Goal: Download file/media: Obtain a digital file from the website

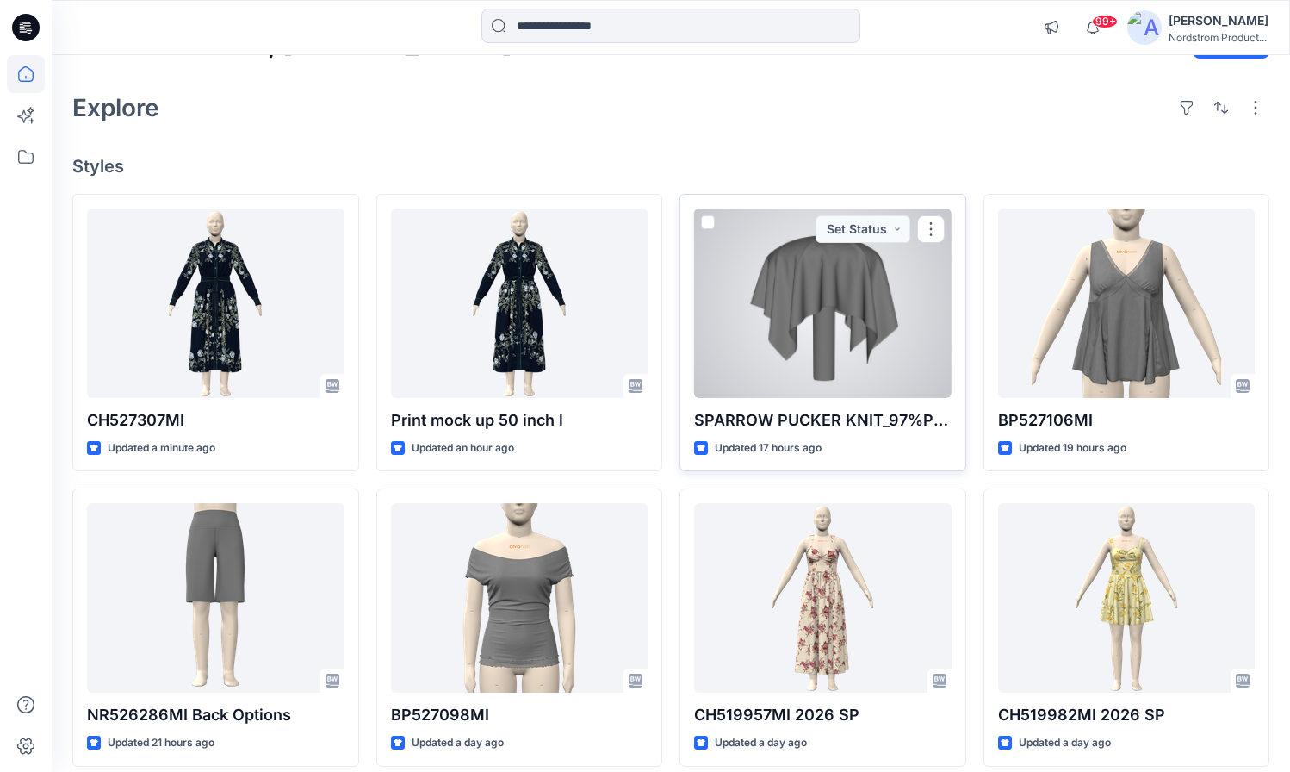
scroll to position [58, 0]
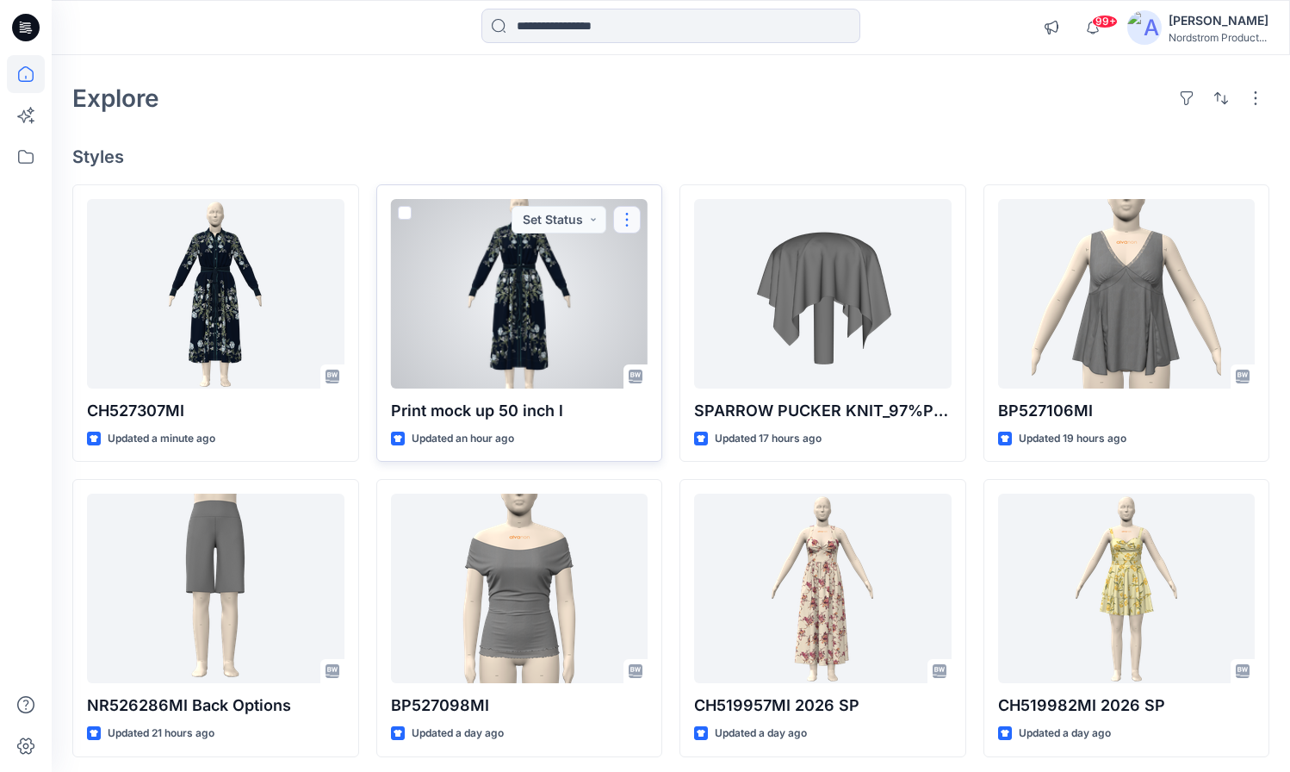
click at [635, 221] on button "button" at bounding box center [627, 220] width 28 height 28
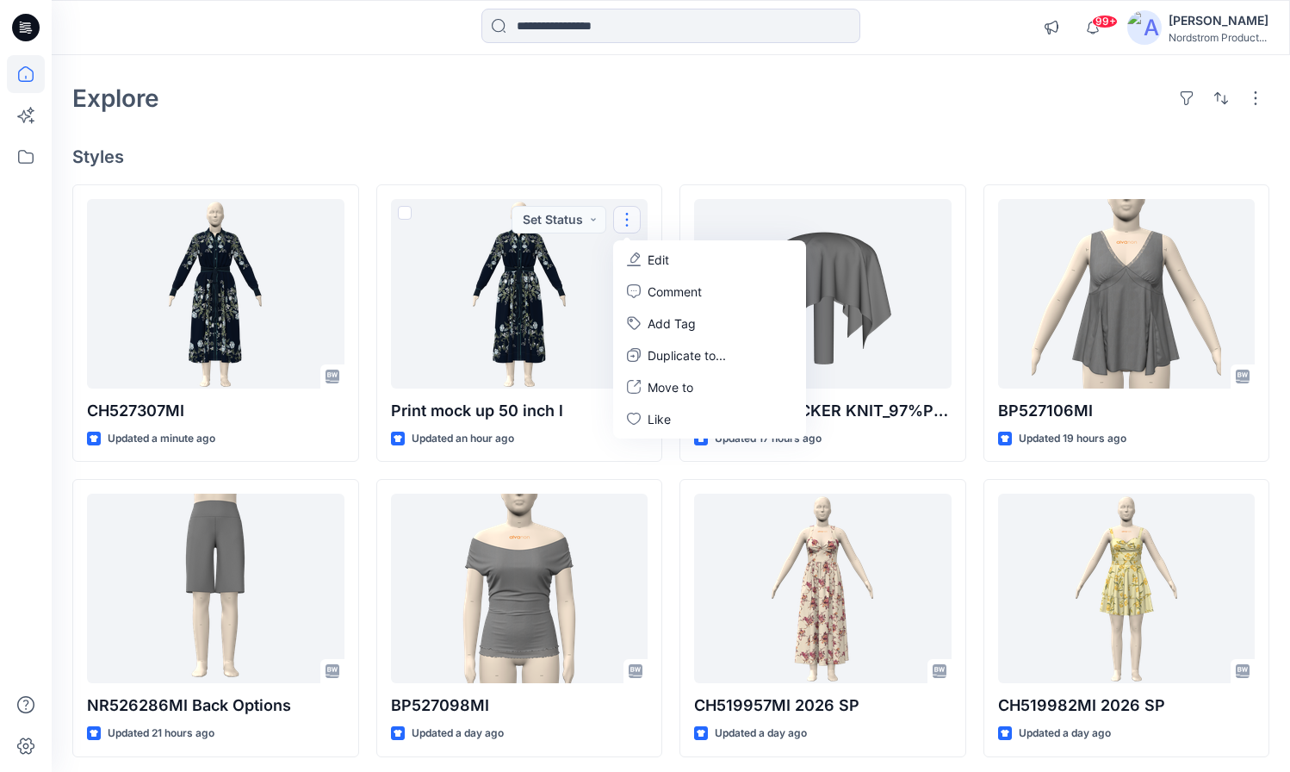
click at [667, 124] on div "Welcome back, Lizzie New Explore Styles CH527307MI Updated a minute ago NR52628…" at bounding box center [671, 565] width 1238 height 1137
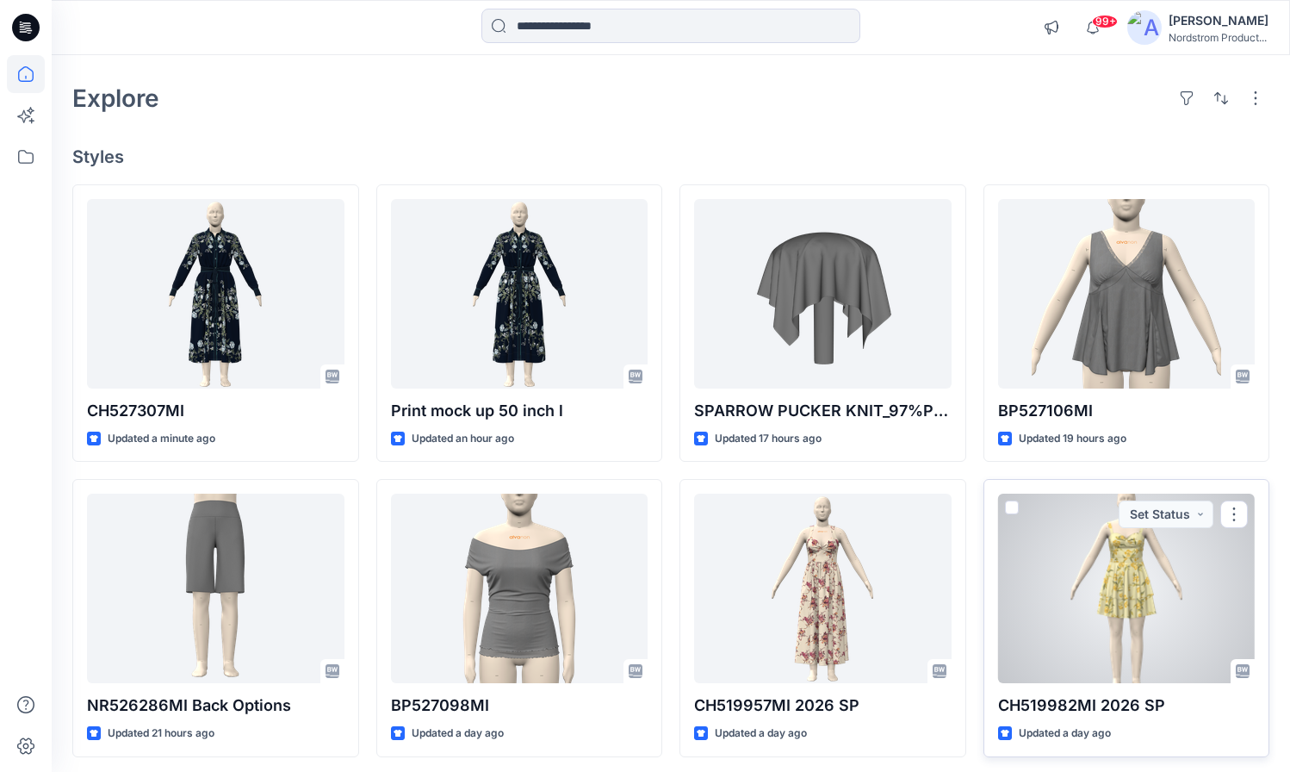
scroll to position [219, 0]
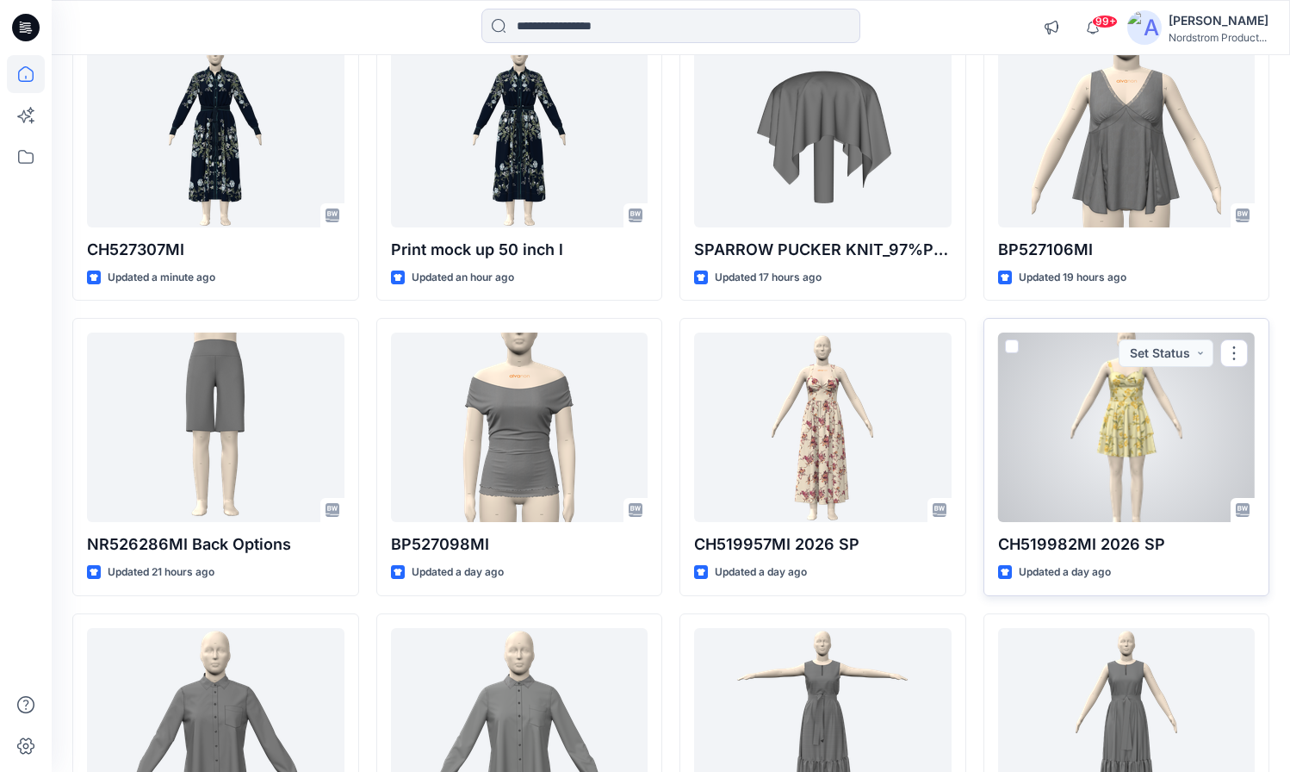
click at [1081, 437] on div at bounding box center [1126, 426] width 257 height 189
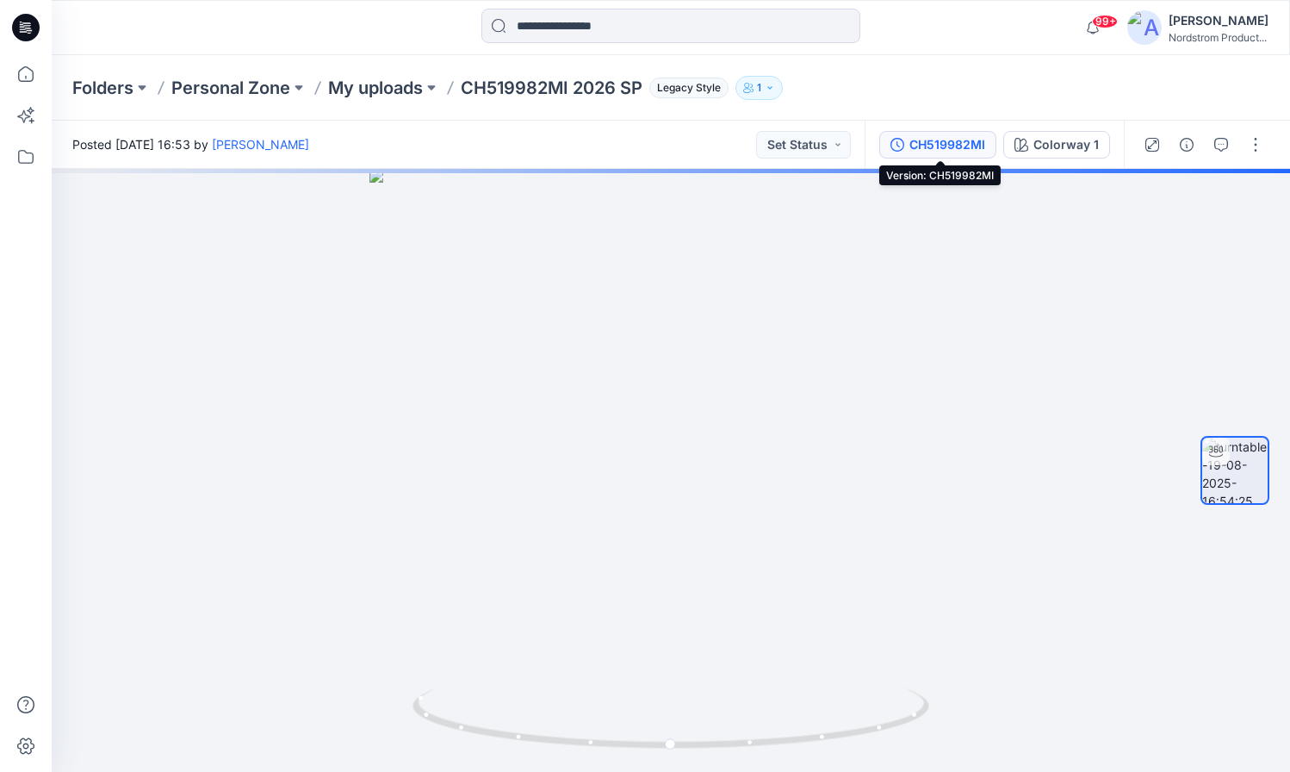
click at [954, 148] on div "CH519982MI" at bounding box center [947, 144] width 76 height 19
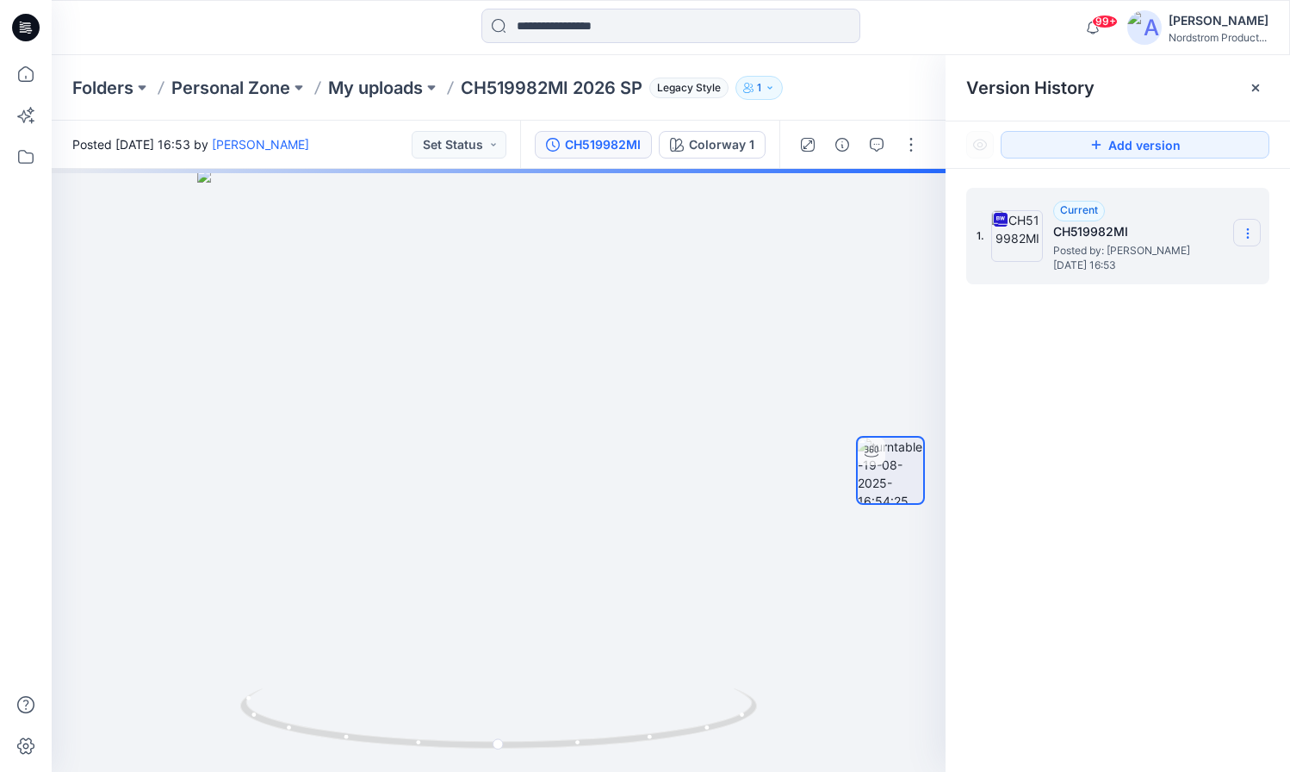
click at [1252, 239] on icon at bounding box center [1248, 233] width 14 height 14
click at [1154, 272] on span "Download Source BW File" at bounding box center [1160, 267] width 144 height 21
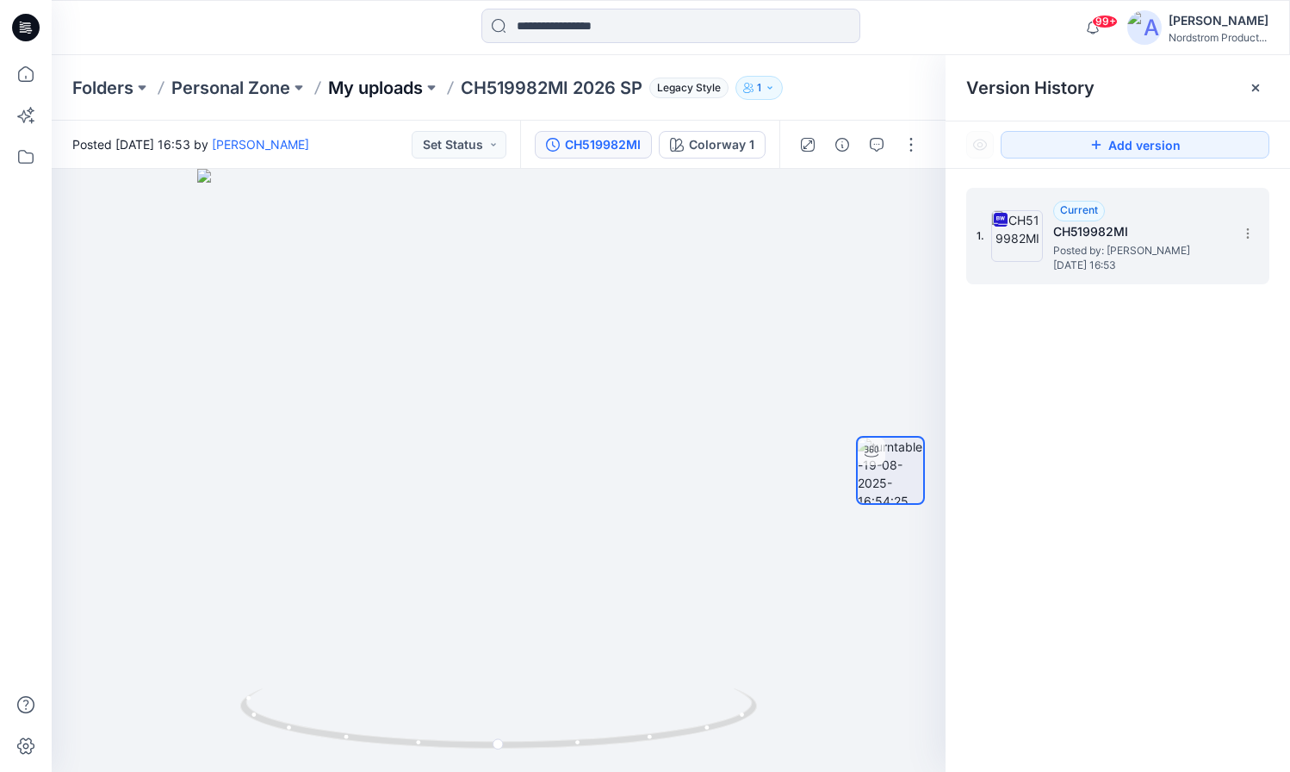
click at [357, 87] on p "My uploads" at bounding box center [375, 88] width 95 height 24
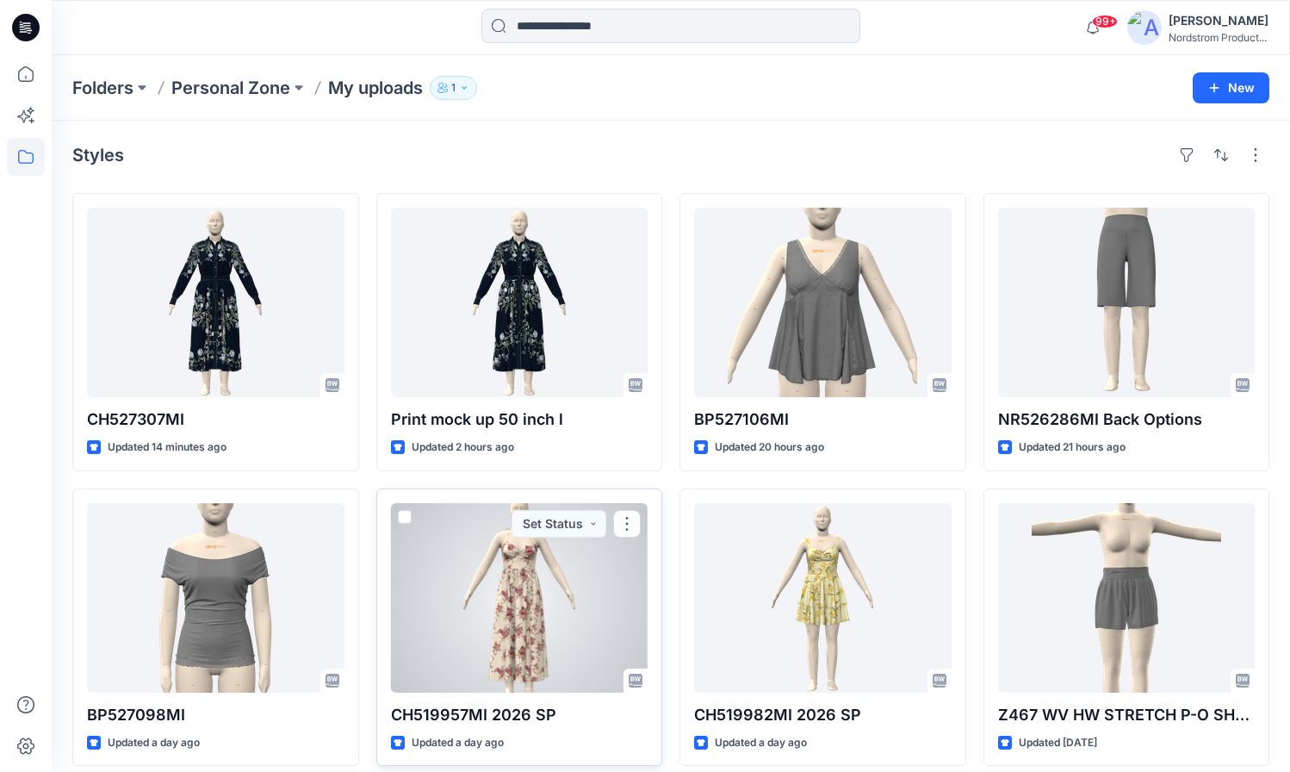
click at [546, 542] on div at bounding box center [519, 597] width 257 height 189
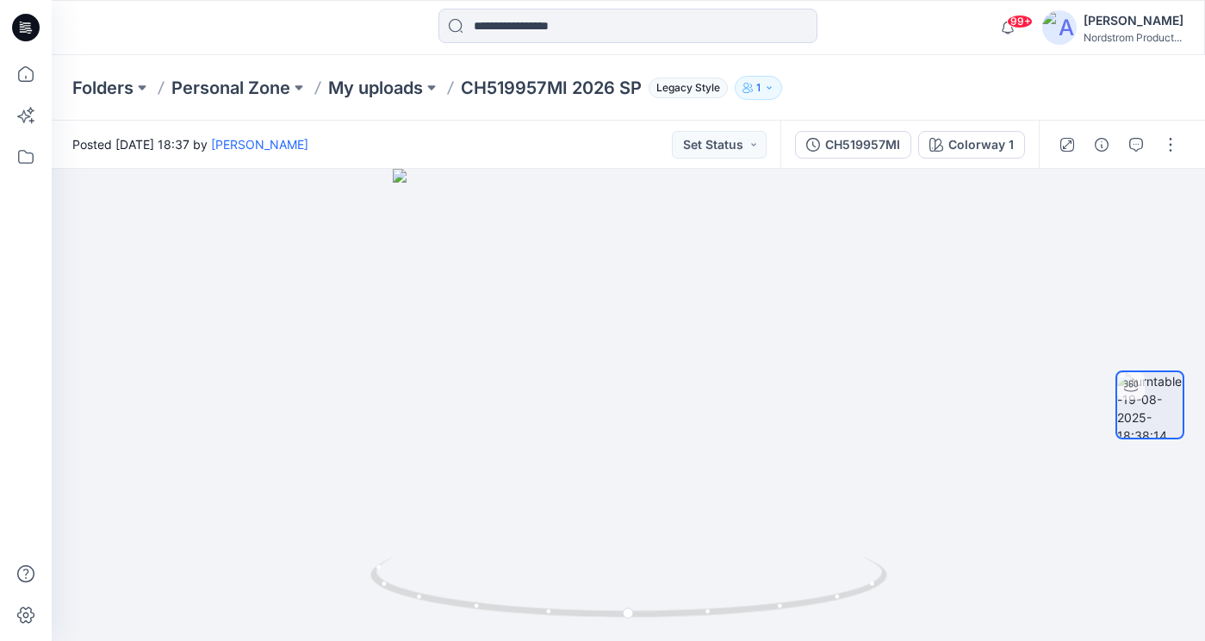
click at [1094, 25] on div "[PERSON_NAME]" at bounding box center [1133, 20] width 100 height 21
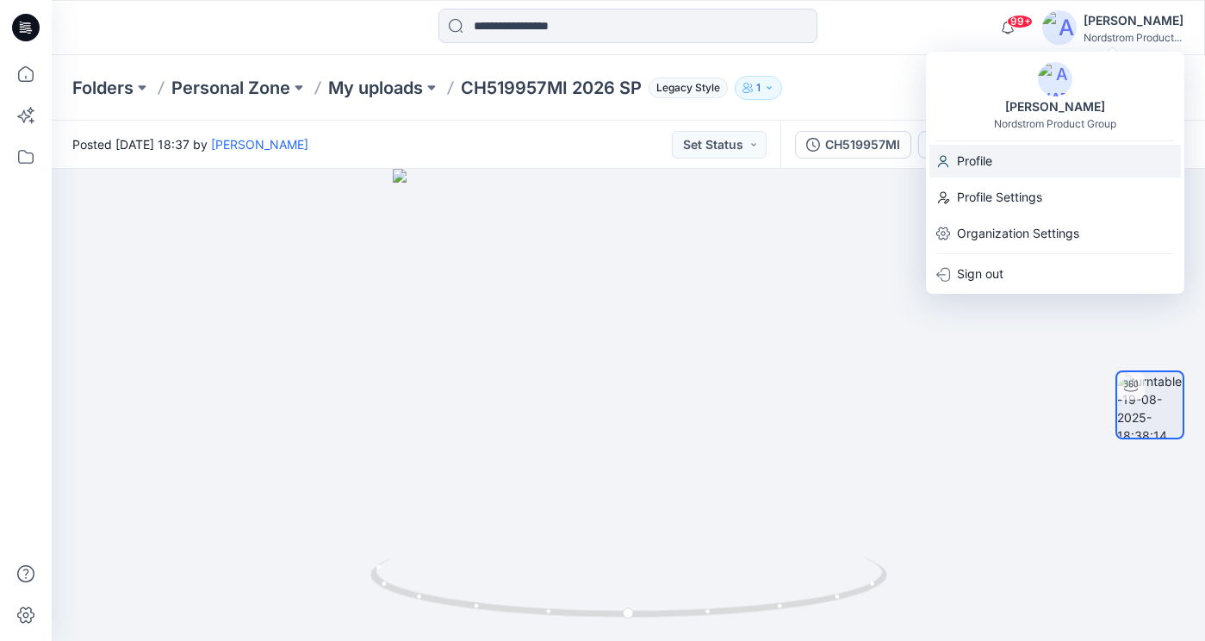
click at [968, 158] on p "Profile" at bounding box center [974, 161] width 35 height 33
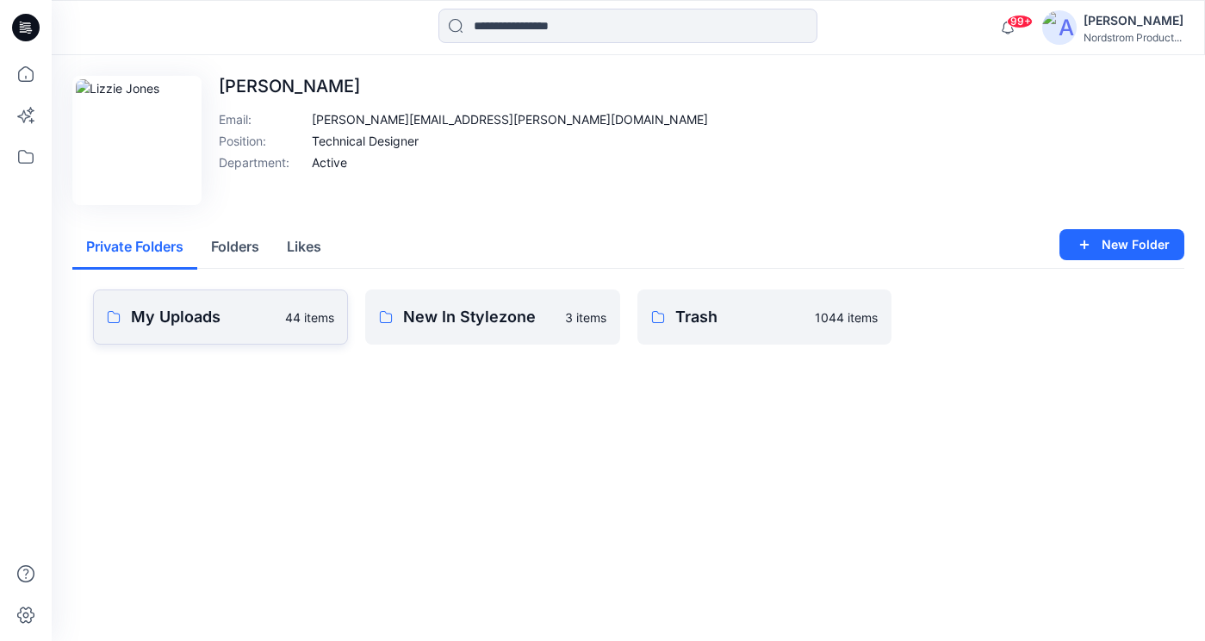
click at [203, 315] on p "My Uploads" at bounding box center [203, 317] width 144 height 24
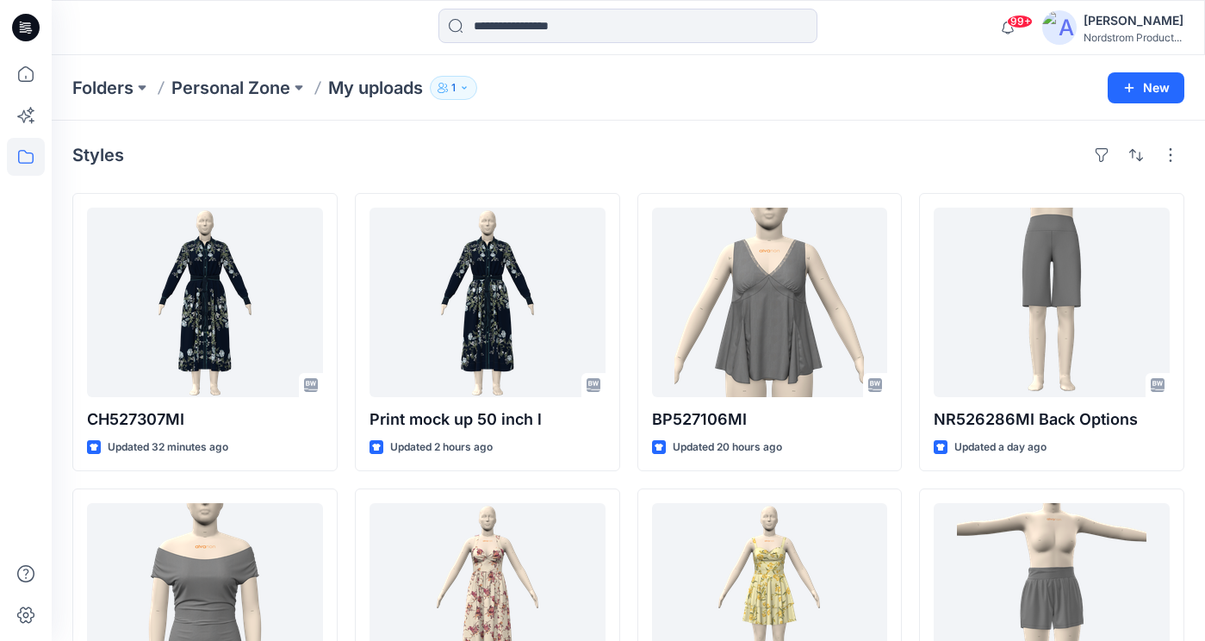
click at [667, 94] on div "Folders Personal Zone My uploads 1" at bounding box center [560, 88] width 977 height 24
click at [13, 65] on icon at bounding box center [26, 74] width 38 height 38
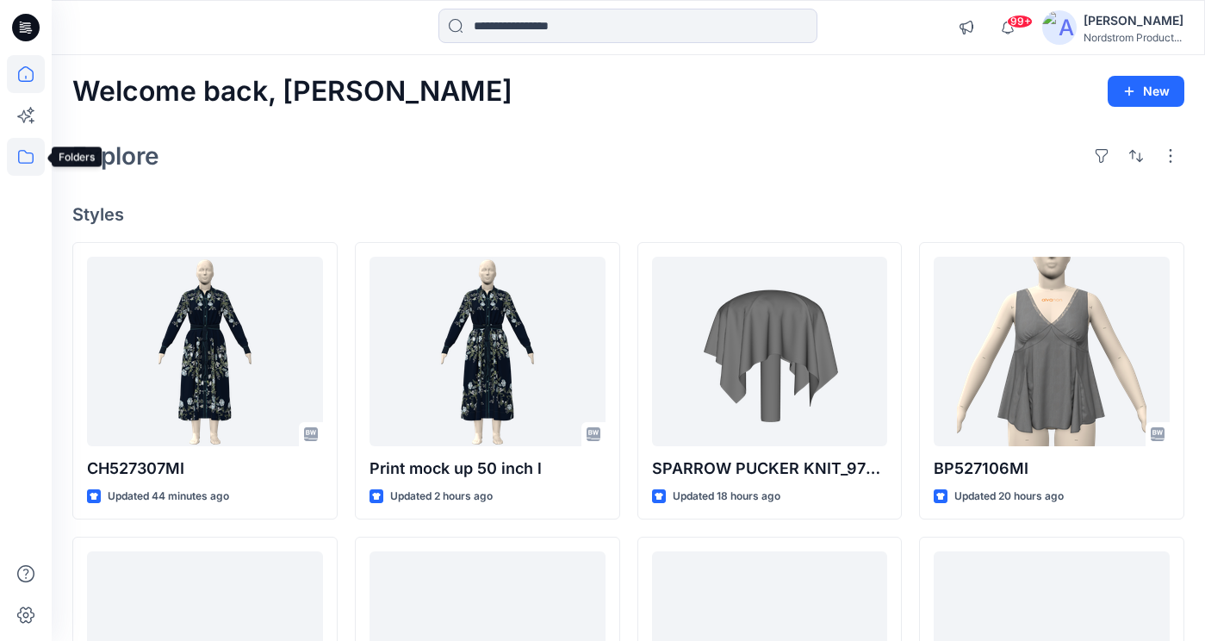
click at [41, 160] on icon at bounding box center [26, 157] width 38 height 38
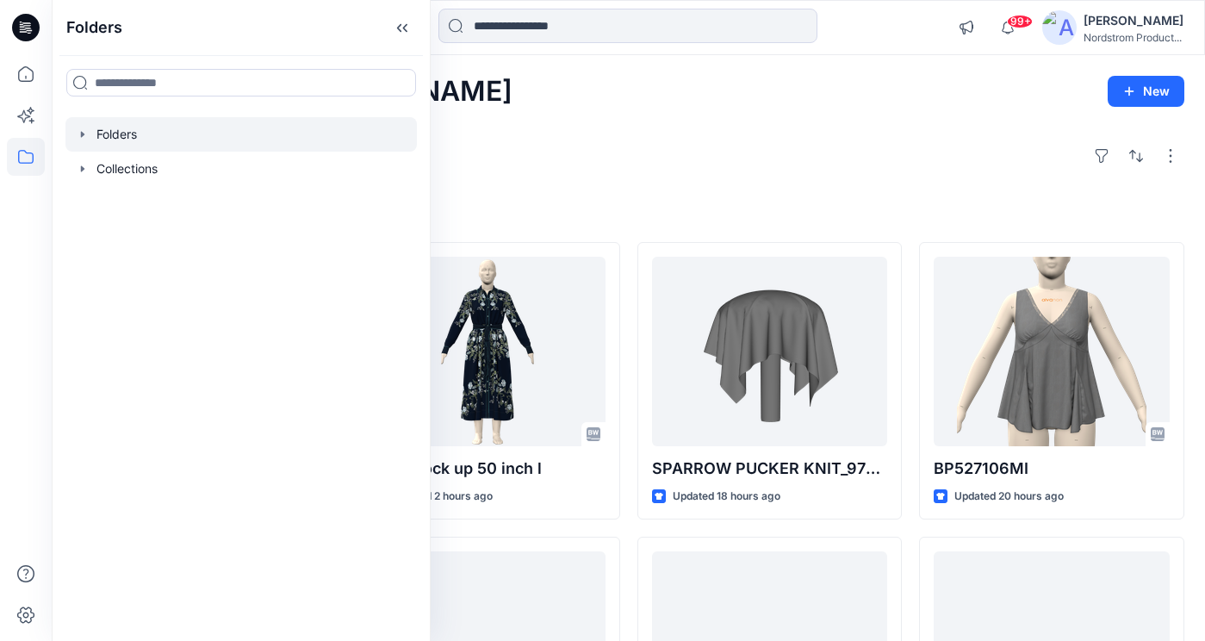
click at [129, 130] on div at bounding box center [240, 134] width 351 height 34
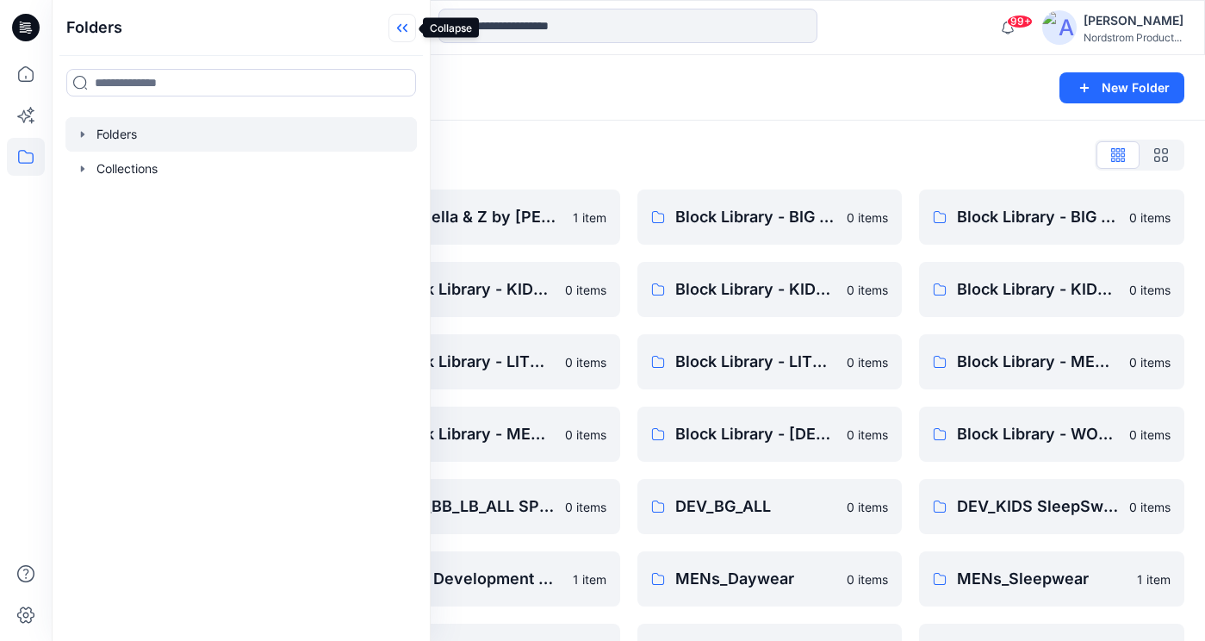
click at [394, 26] on icon at bounding box center [402, 28] width 28 height 28
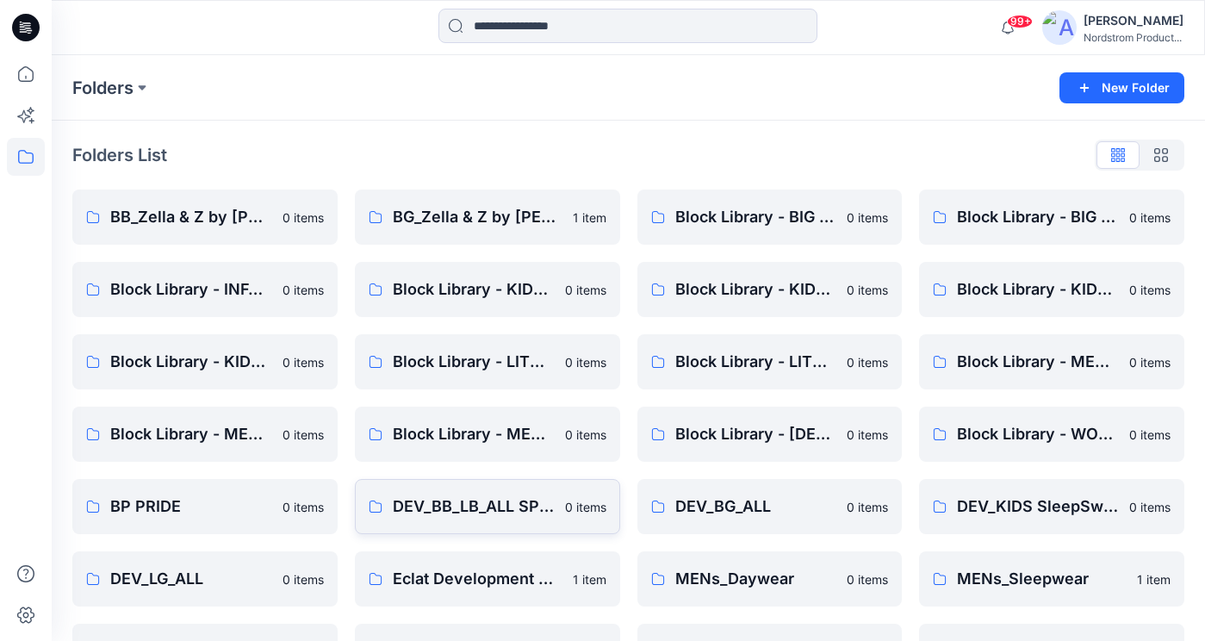
click at [320, 107] on div "Folders New Folder" at bounding box center [628, 87] width 1153 height 65
click at [348, 48] on div "99+ Notifications Your style CH527307MI is ready 1 new Colorways 1 minutes ago …" at bounding box center [628, 27] width 1153 height 55
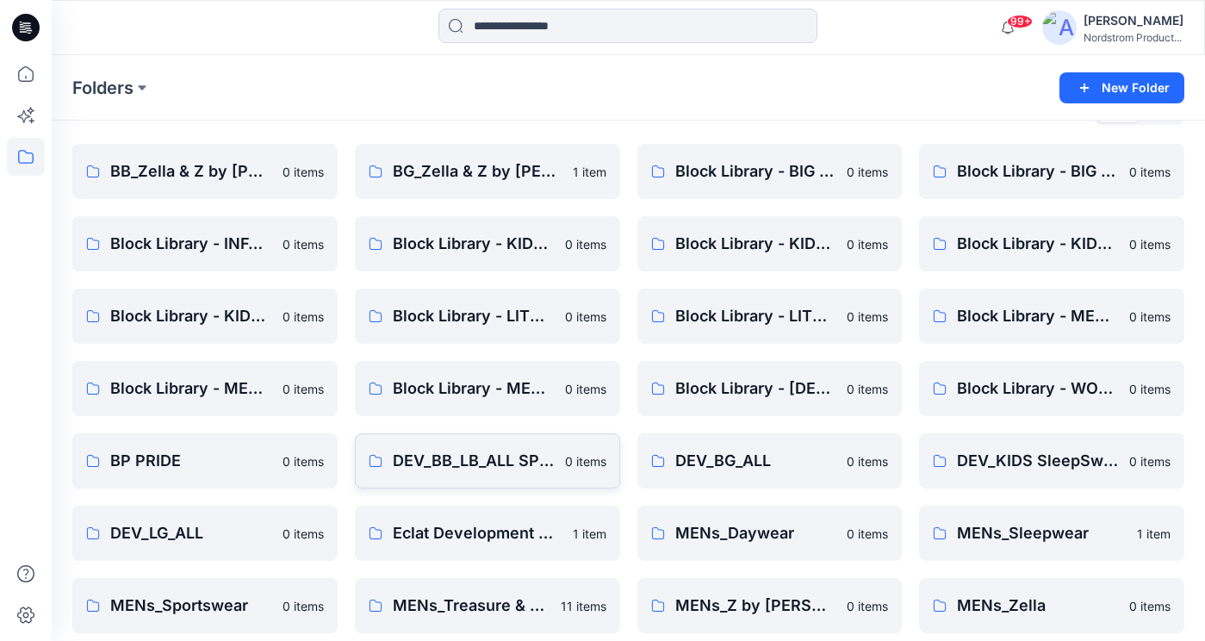
scroll to position [43, 0]
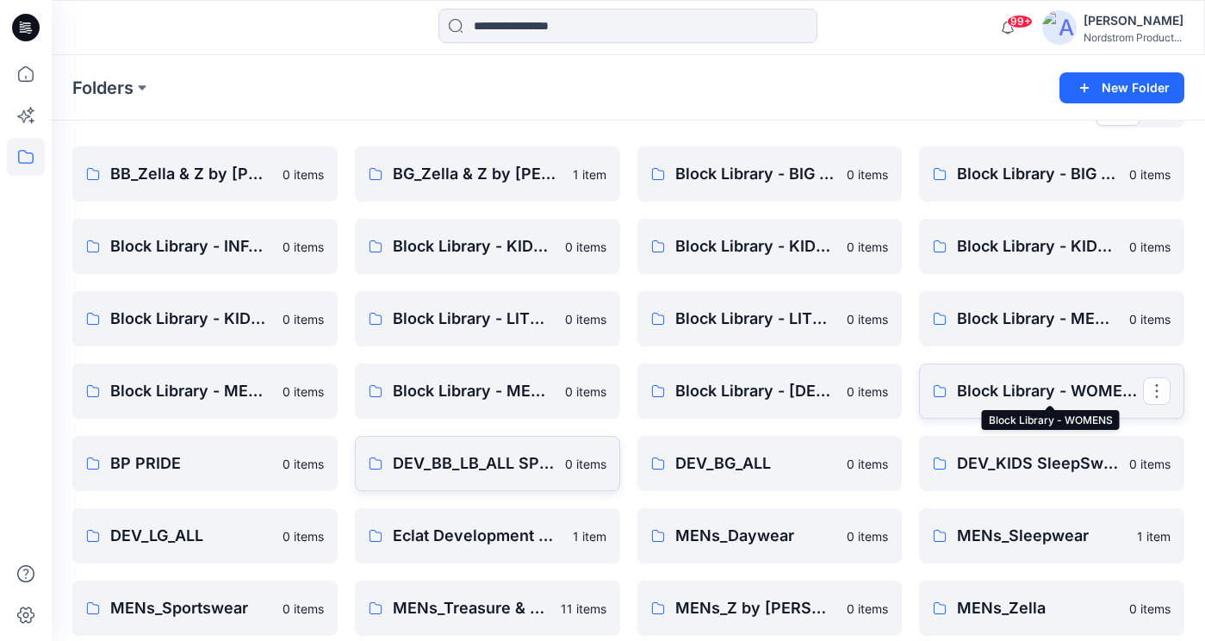
click at [1026, 396] on p "Block Library - WOMENS" at bounding box center [1050, 391] width 186 height 24
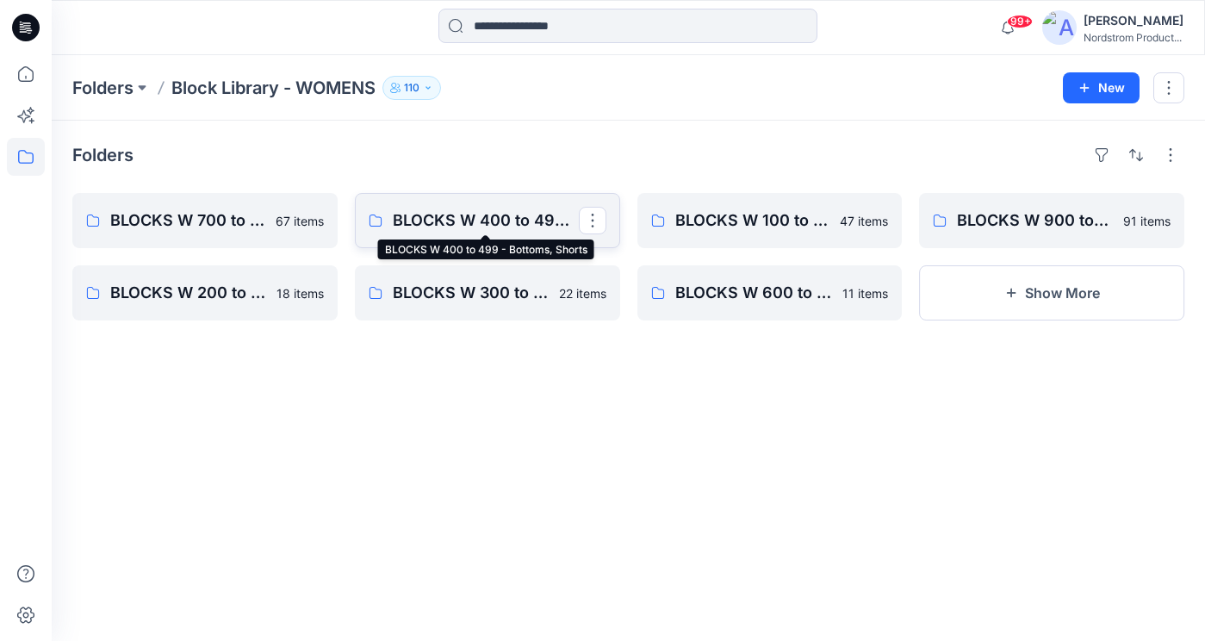
click at [474, 226] on p "BLOCKS W 400 to 499 - Bottoms, Shorts" at bounding box center [486, 220] width 186 height 24
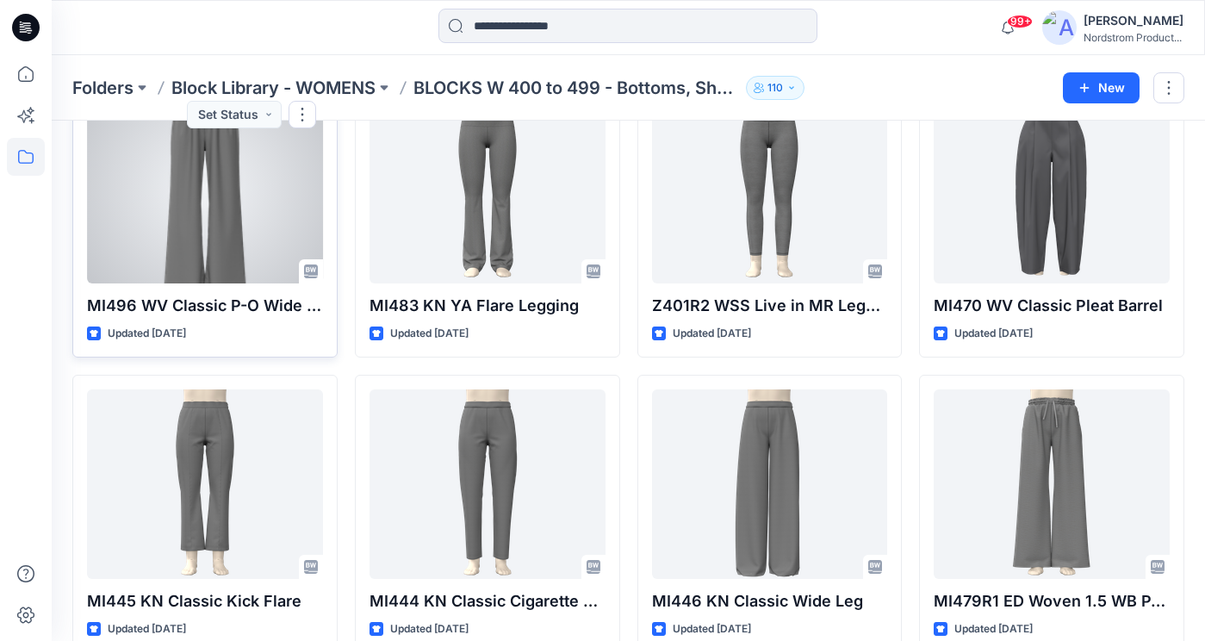
scroll to position [111, 0]
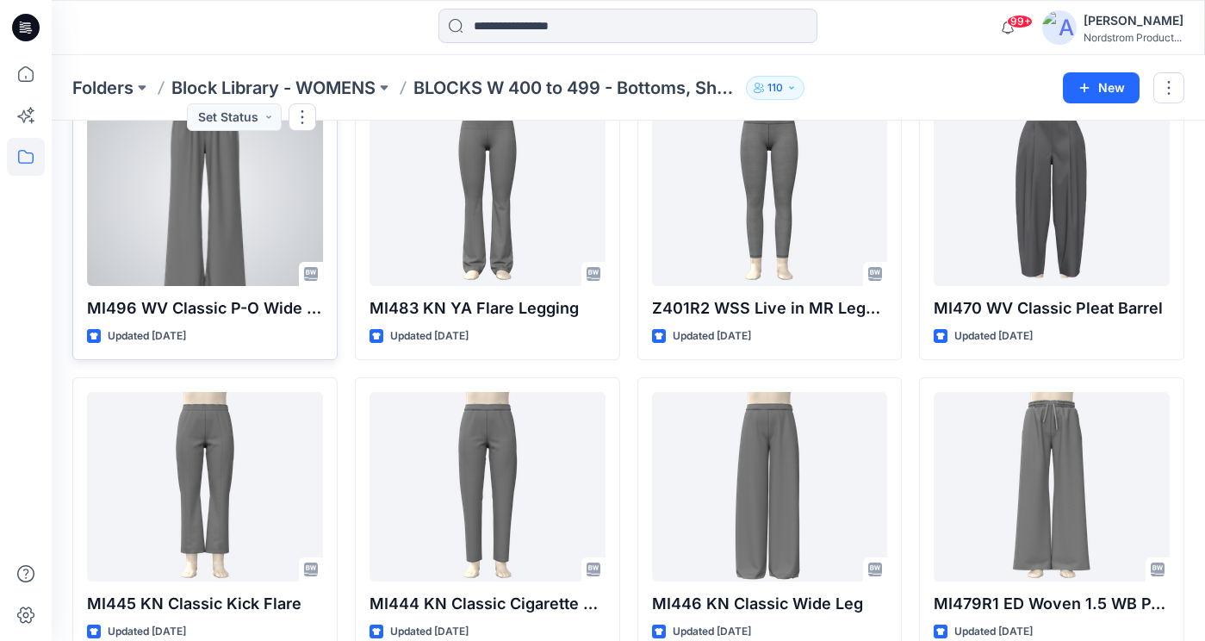
click at [233, 217] on div at bounding box center [205, 190] width 236 height 189
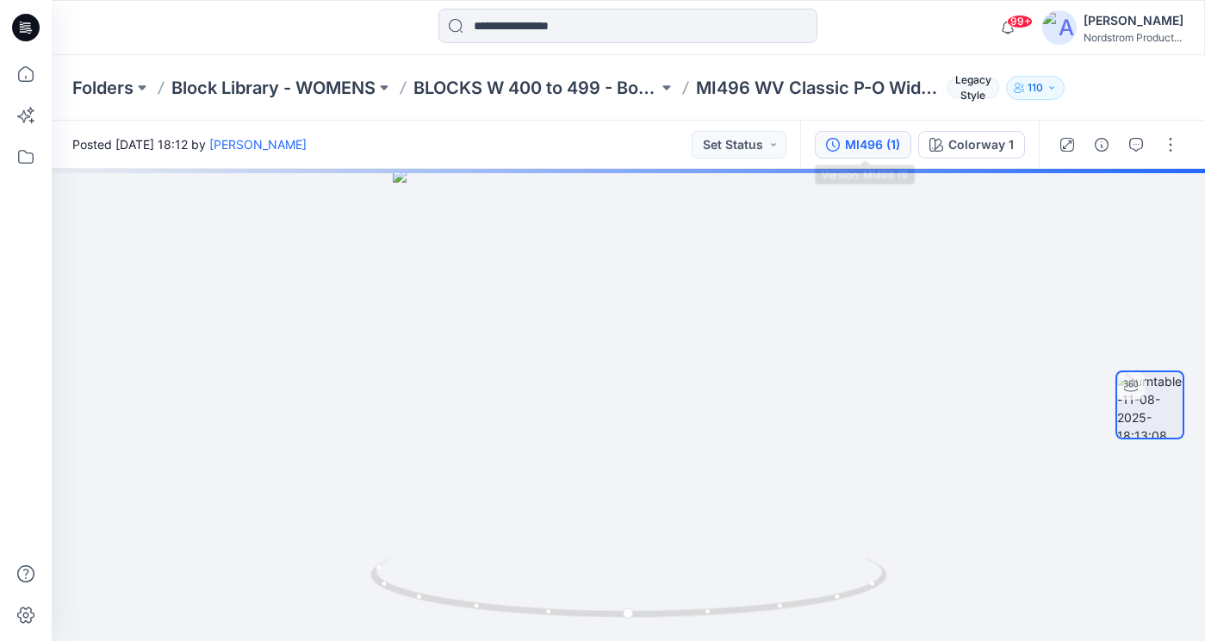
click at [865, 141] on div "MI496 (1)" at bounding box center [872, 144] width 55 height 19
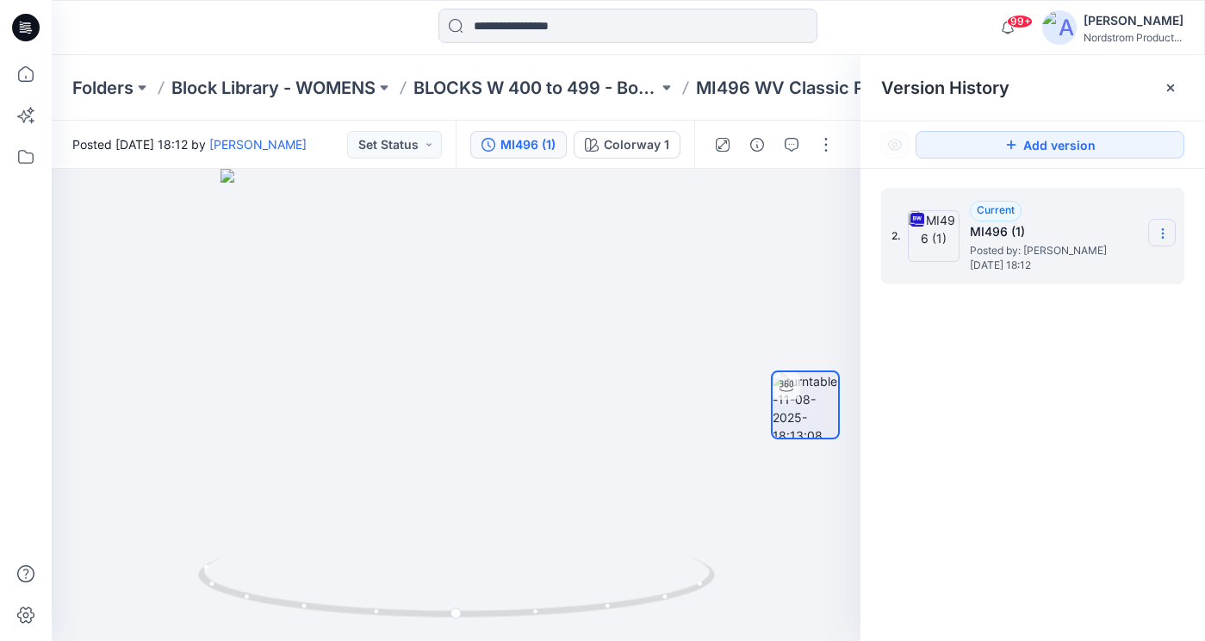
click at [1156, 224] on section at bounding box center [1162, 233] width 28 height 28
click at [1055, 270] on span "Download Source BW File" at bounding box center [1075, 267] width 144 height 21
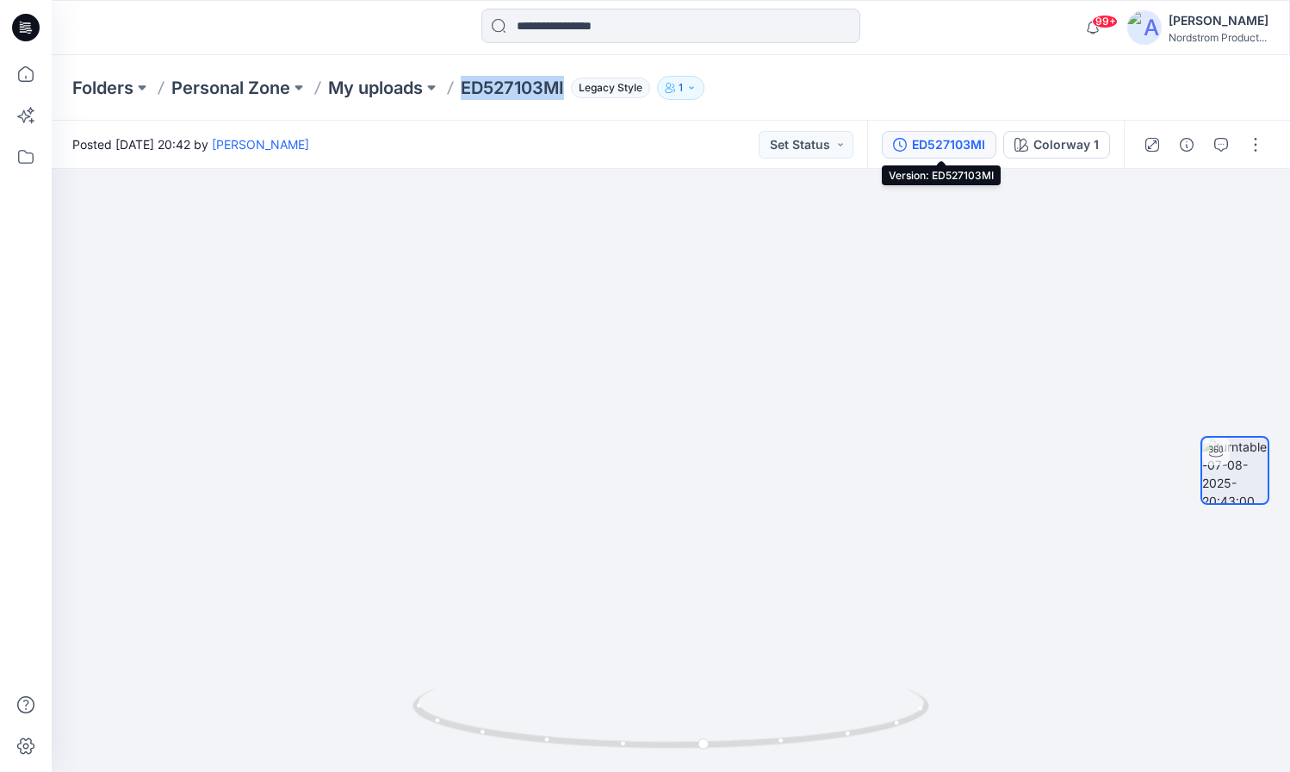
click at [925, 136] on div "ED527103MI" at bounding box center [948, 144] width 73 height 19
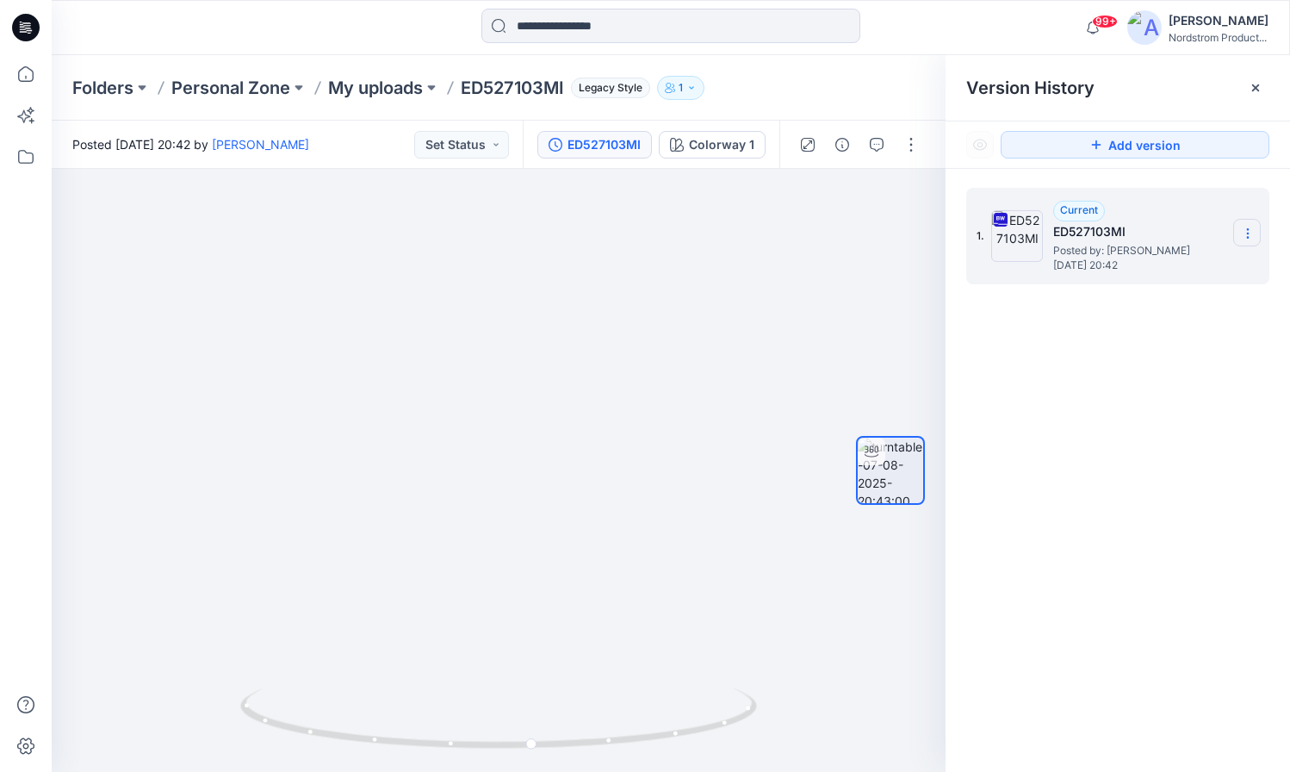
click at [1243, 234] on icon at bounding box center [1248, 233] width 14 height 14
click at [1169, 267] on span "Download Source BW File" at bounding box center [1160, 267] width 144 height 21
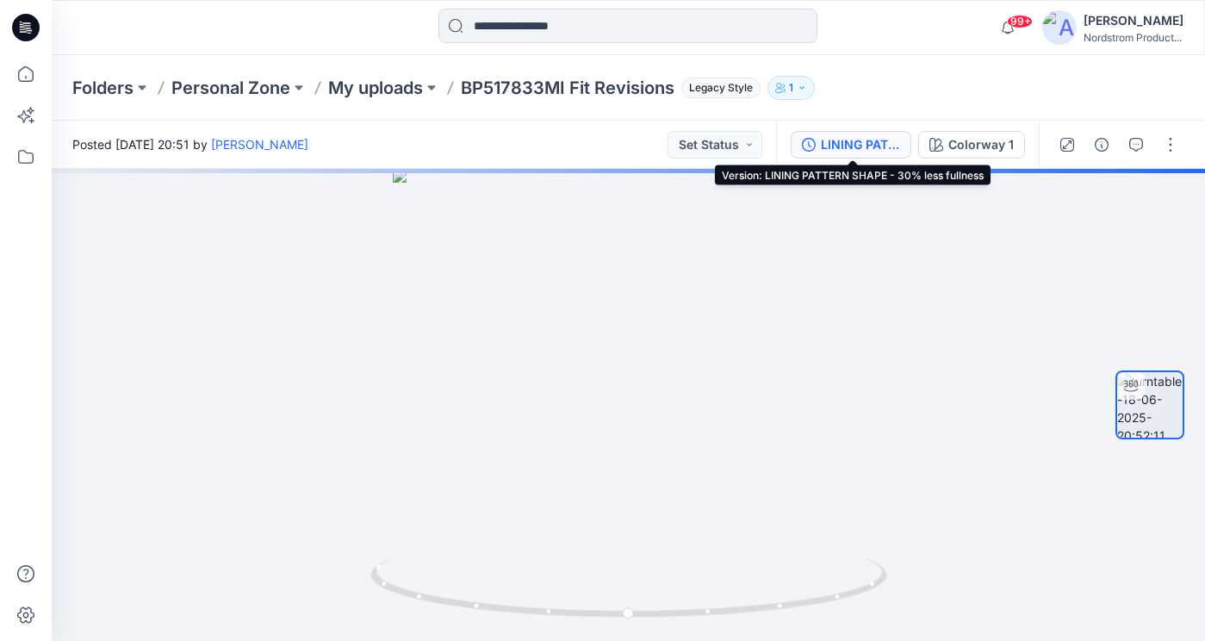
click at [871, 145] on div "LINING PATTERN SHAPE - 30% less fullness" at bounding box center [860, 144] width 79 height 19
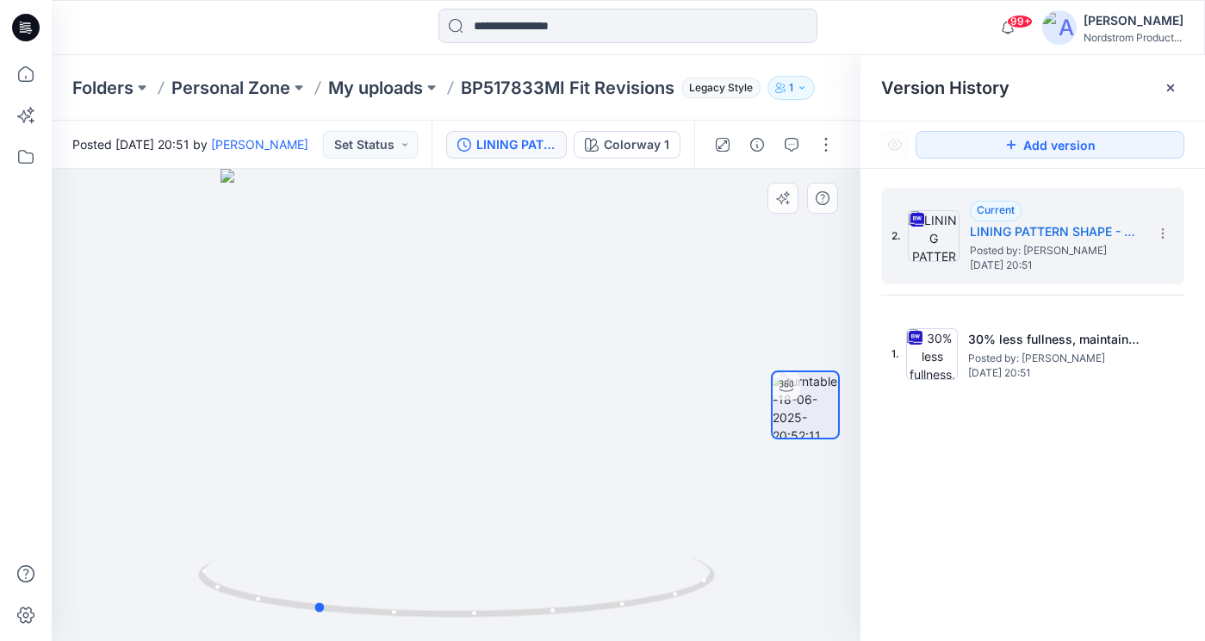
drag, startPoint x: 443, startPoint y: 266, endPoint x: 375, endPoint y: 266, distance: 68.0
click at [375, 266] on div at bounding box center [456, 405] width 809 height 472
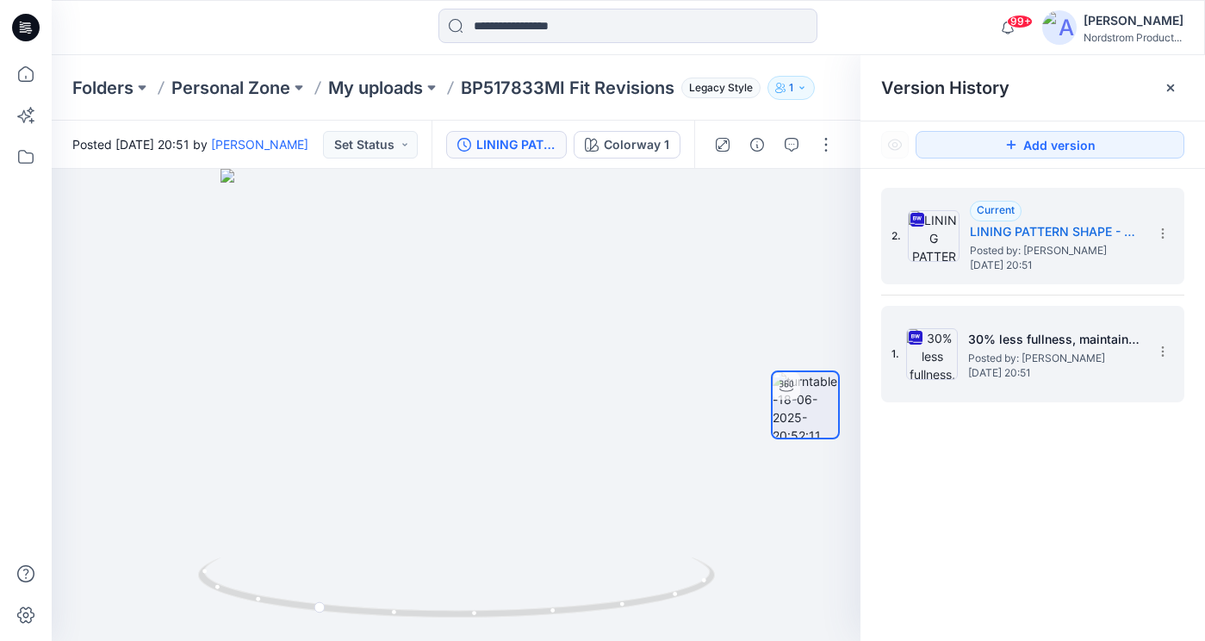
click at [974, 340] on h5 "30% less fullness, maintain pattern shape" at bounding box center [1054, 339] width 172 height 21
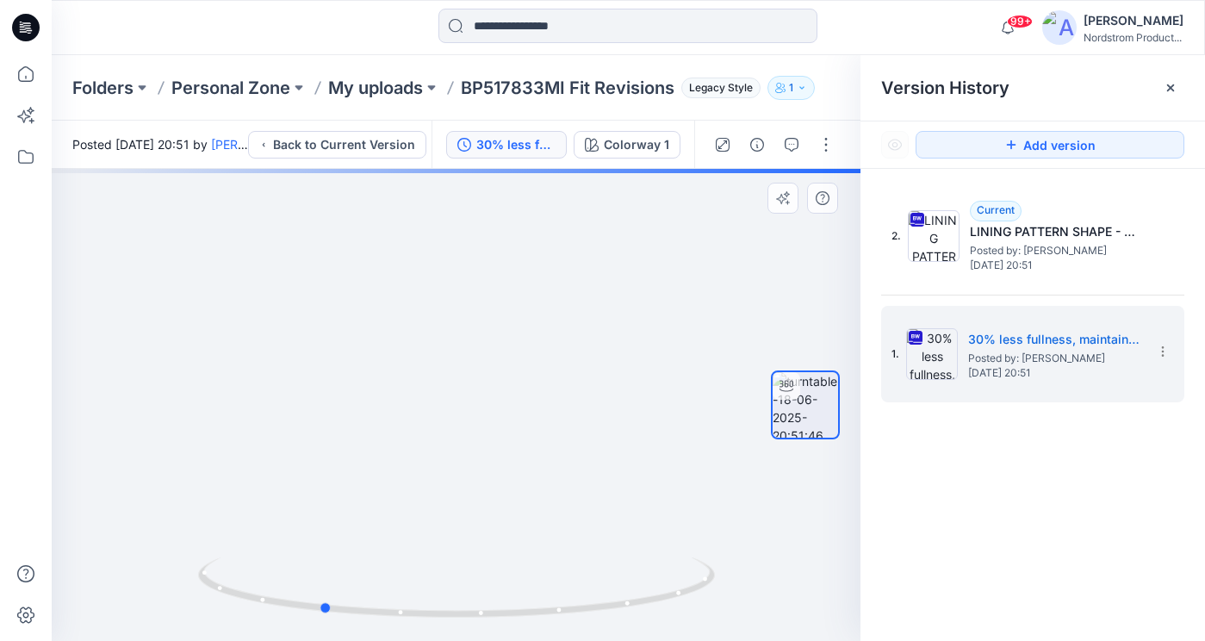
drag, startPoint x: 510, startPoint y: 301, endPoint x: 375, endPoint y: 300, distance: 134.3
click at [375, 300] on div at bounding box center [456, 405] width 809 height 472
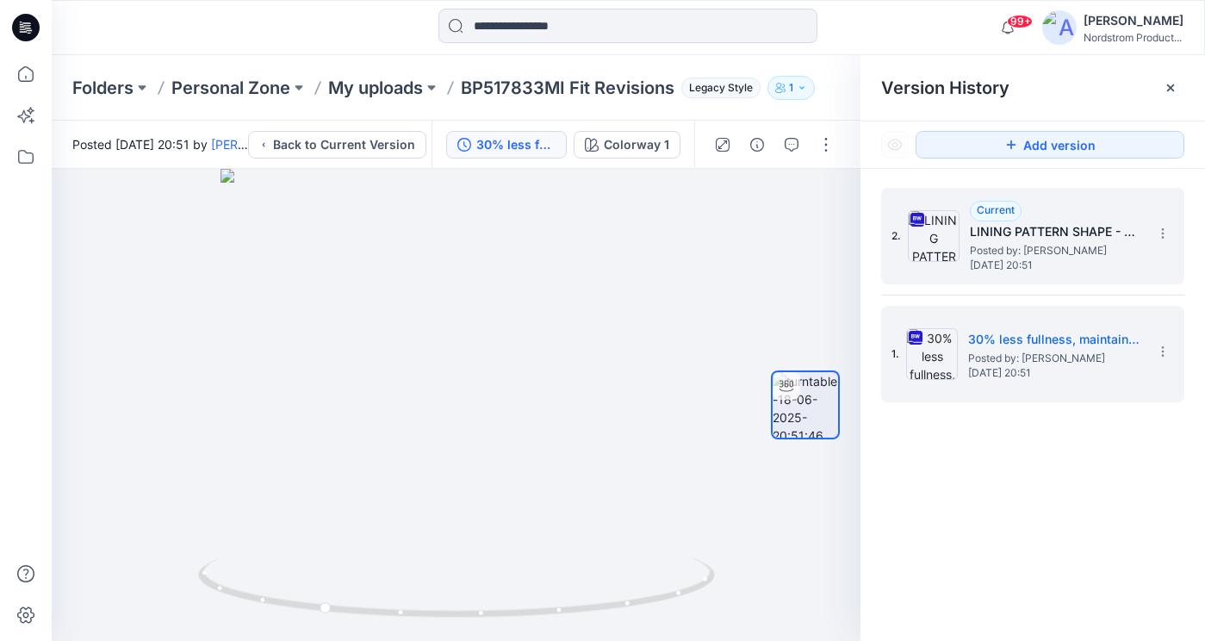
click at [1025, 251] on span "Posted by: [PERSON_NAME]" at bounding box center [1056, 250] width 172 height 17
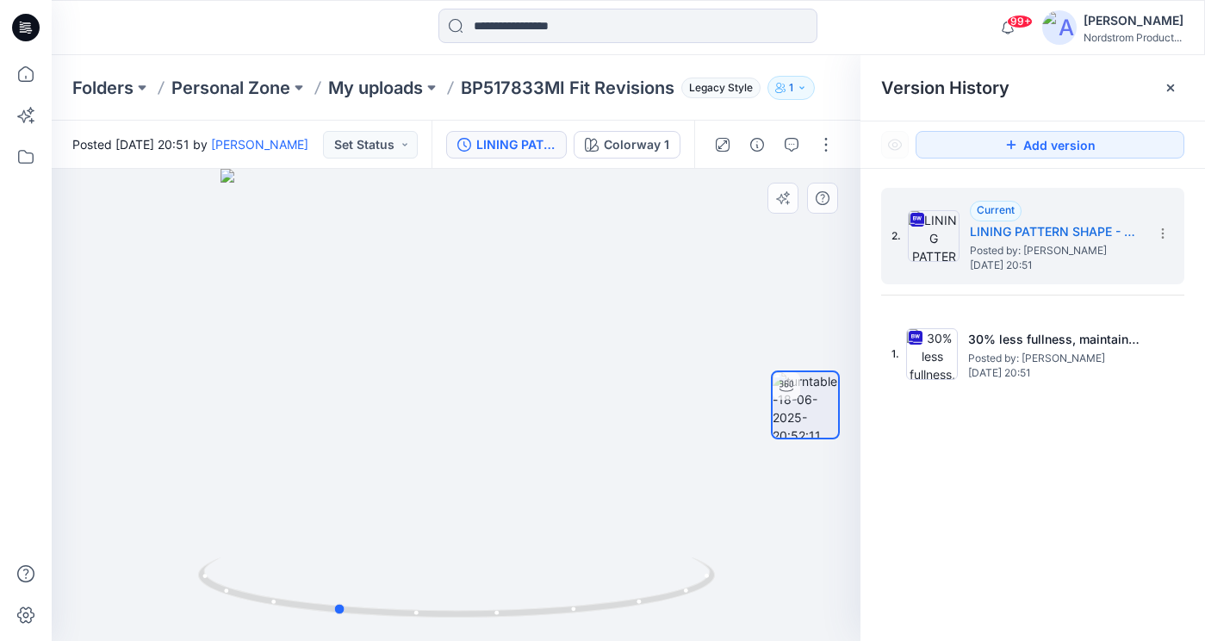
drag, startPoint x: 513, startPoint y: 298, endPoint x: 393, endPoint y: 306, distance: 120.8
click at [393, 306] on div at bounding box center [456, 405] width 809 height 472
drag, startPoint x: 427, startPoint y: 350, endPoint x: 555, endPoint y: 345, distance: 127.5
click at [555, 345] on div at bounding box center [456, 405] width 809 height 472
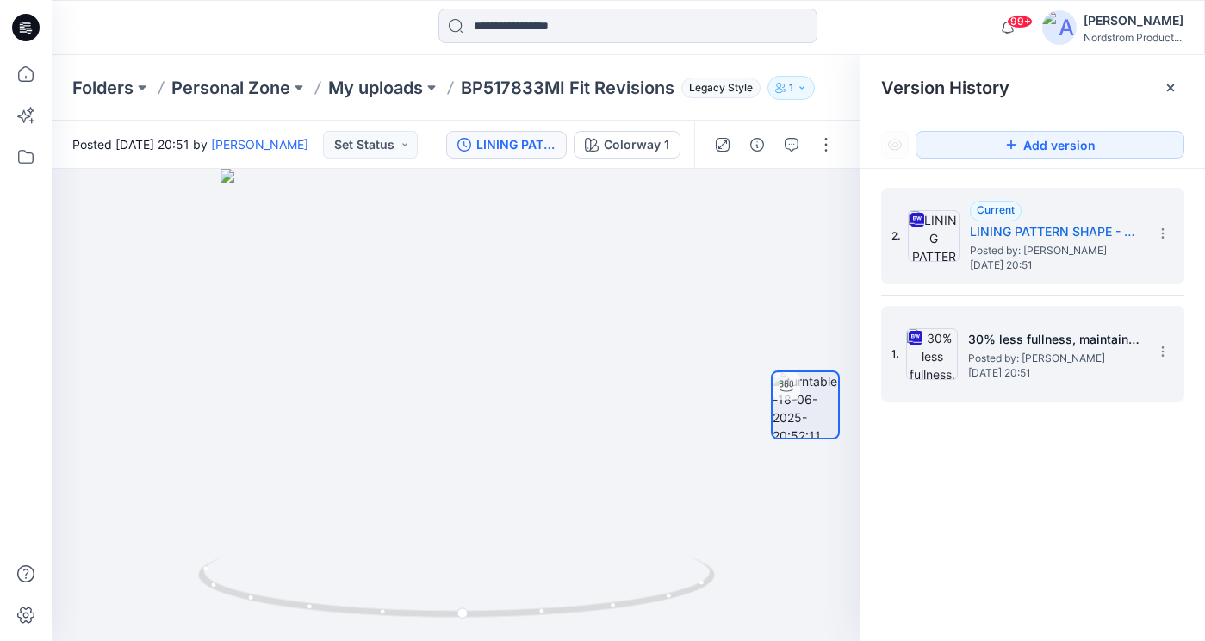
click at [992, 348] on h5 "30% less fullness, maintain pattern shape" at bounding box center [1054, 339] width 172 height 21
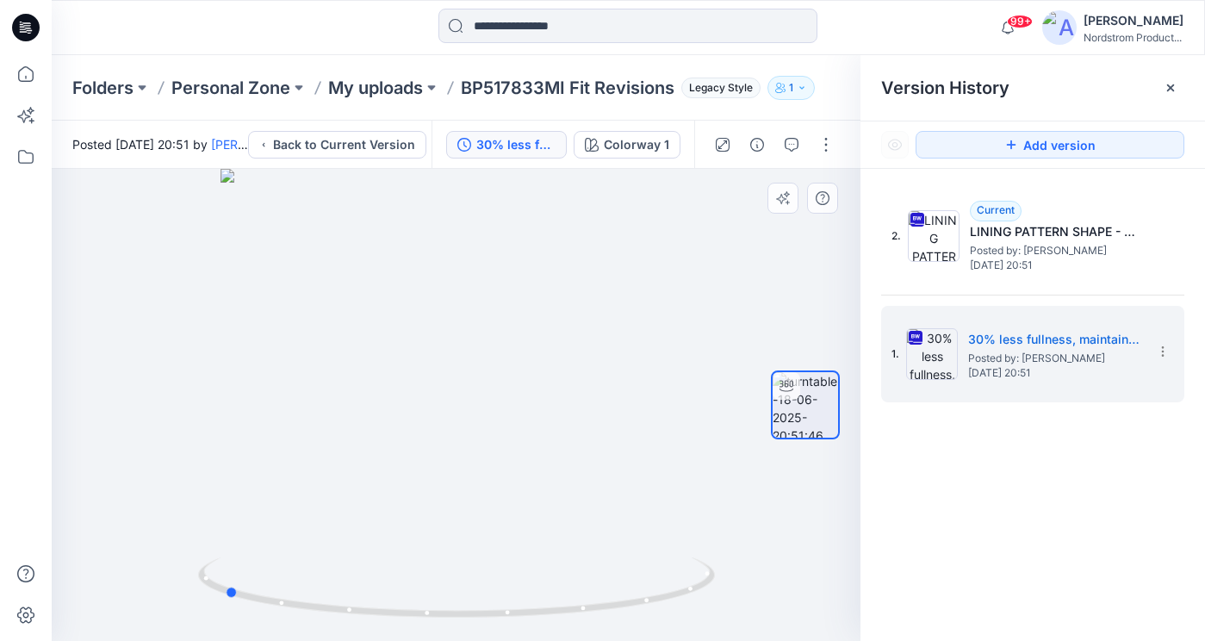
drag, startPoint x: 498, startPoint y: 319, endPoint x: 265, endPoint y: 309, distance: 232.7
click at [265, 309] on div at bounding box center [456, 405] width 809 height 472
drag, startPoint x: 398, startPoint y: 255, endPoint x: 505, endPoint y: 258, distance: 107.7
click at [505, 258] on div at bounding box center [456, 405] width 809 height 472
drag, startPoint x: 483, startPoint y: 292, endPoint x: 596, endPoint y: 282, distance: 113.3
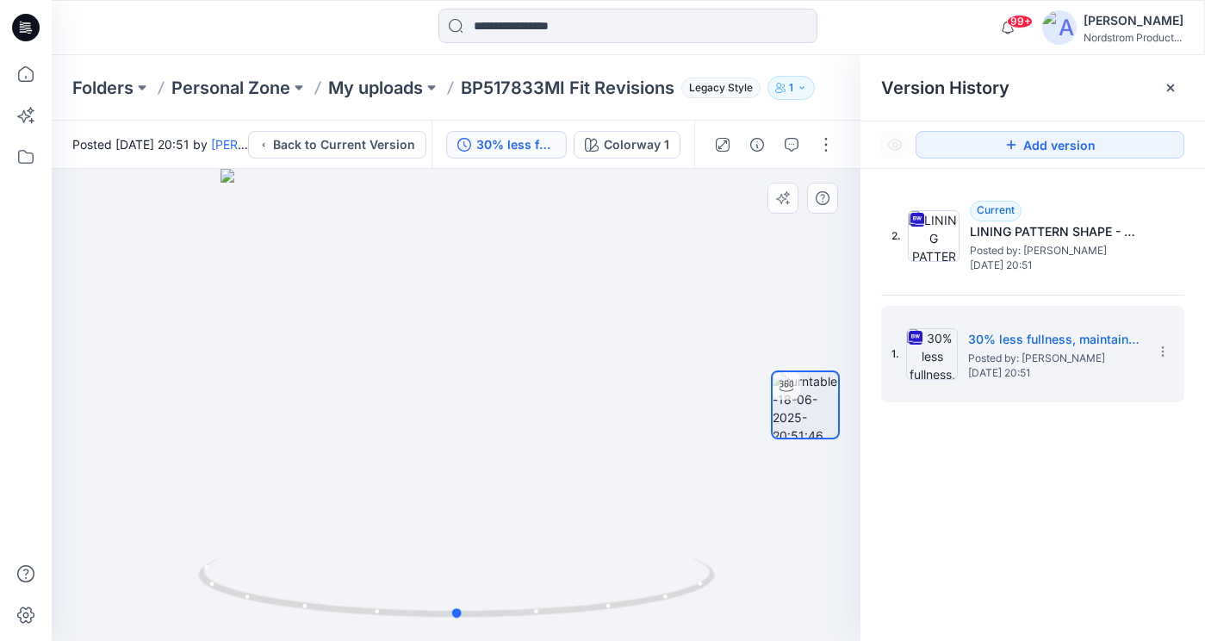
click at [596, 282] on div at bounding box center [456, 405] width 809 height 472
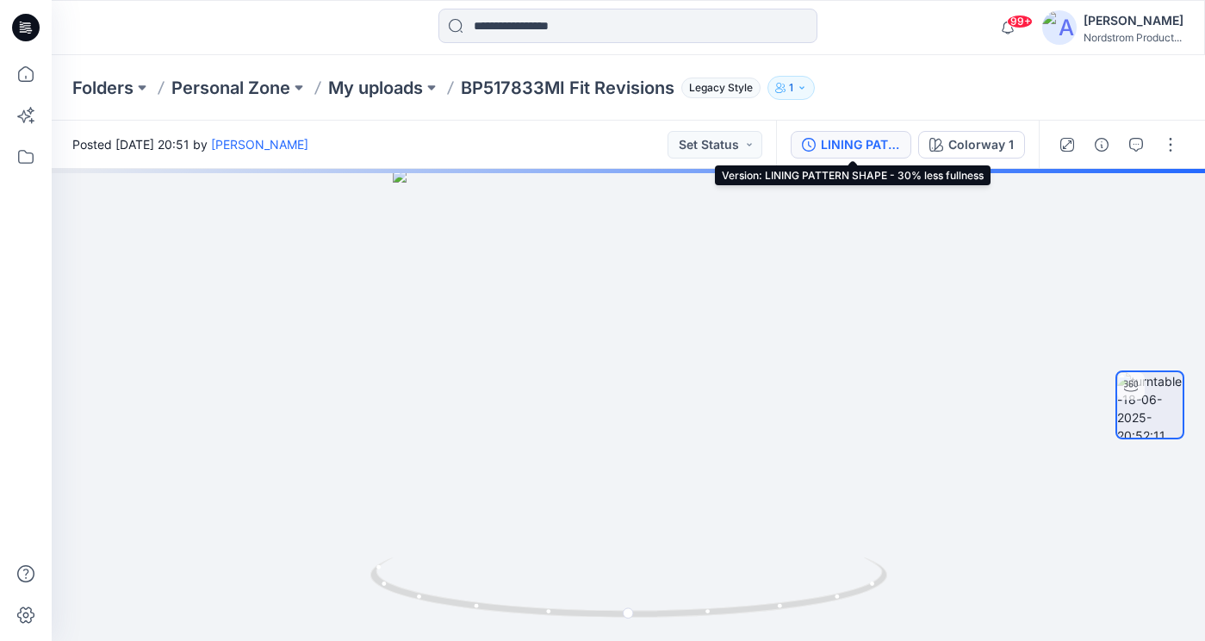
click at [877, 152] on div "LINING PATTERN SHAPE - 30% less fullness" at bounding box center [860, 144] width 79 height 19
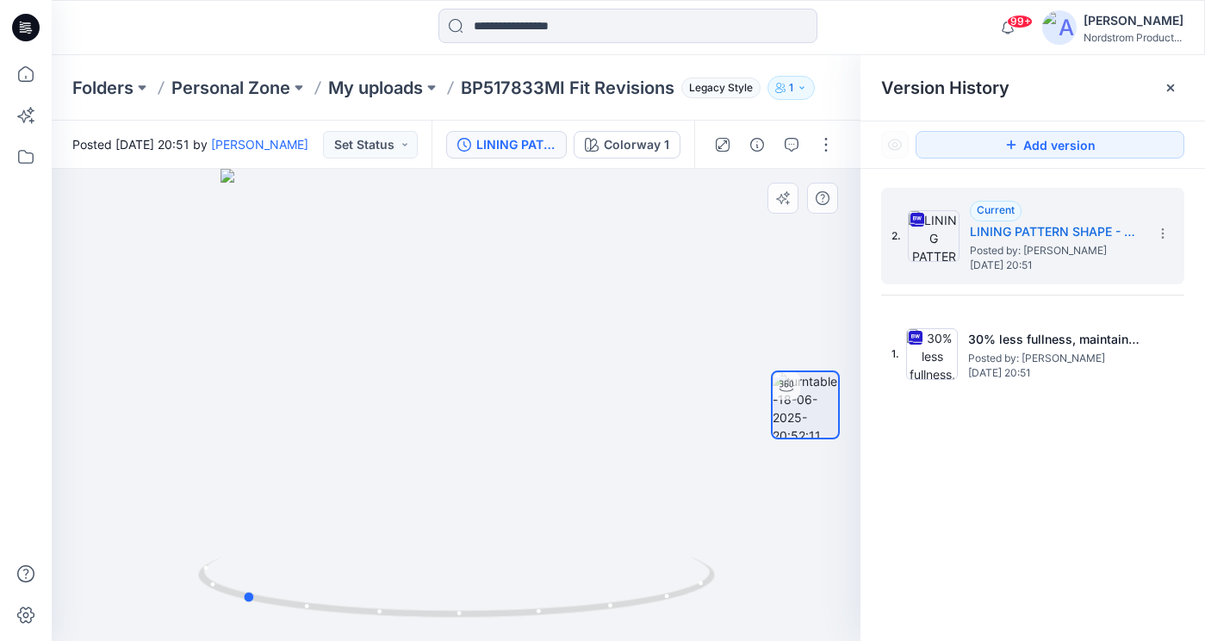
drag, startPoint x: 491, startPoint y: 326, endPoint x: 276, endPoint y: 328, distance: 214.4
click at [276, 328] on div at bounding box center [456, 405] width 809 height 472
drag, startPoint x: 418, startPoint y: 310, endPoint x: 537, endPoint y: 301, distance: 119.2
click at [537, 301] on div at bounding box center [456, 405] width 809 height 472
drag, startPoint x: 422, startPoint y: 359, endPoint x: 583, endPoint y: 349, distance: 161.4
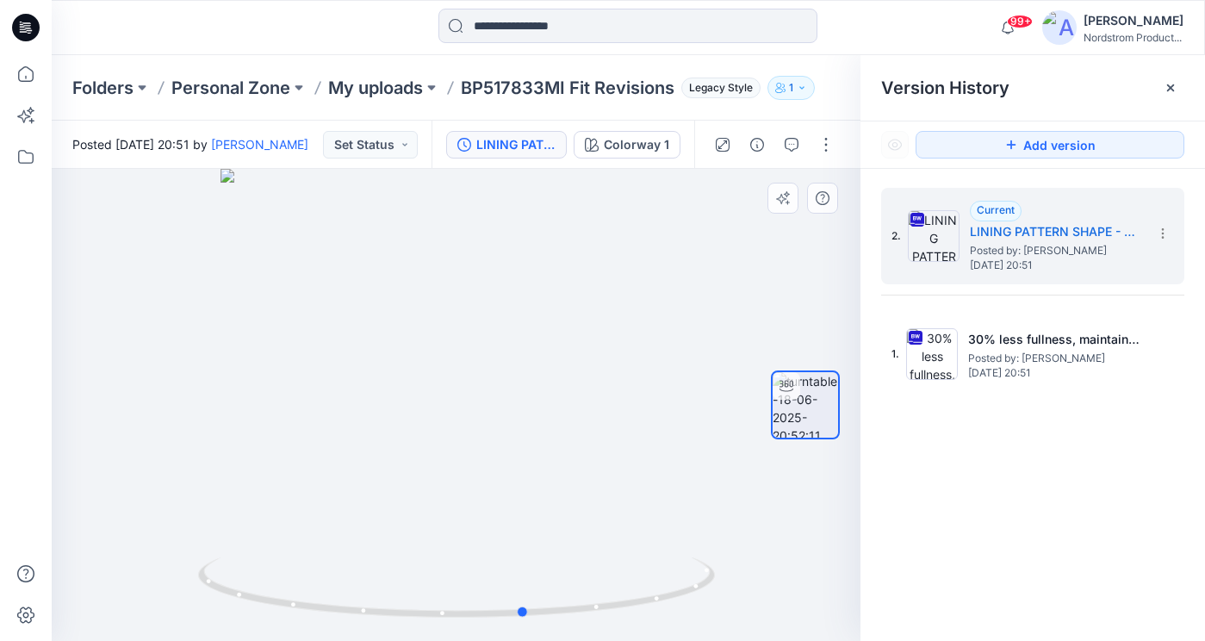
click at [583, 349] on div at bounding box center [456, 405] width 809 height 472
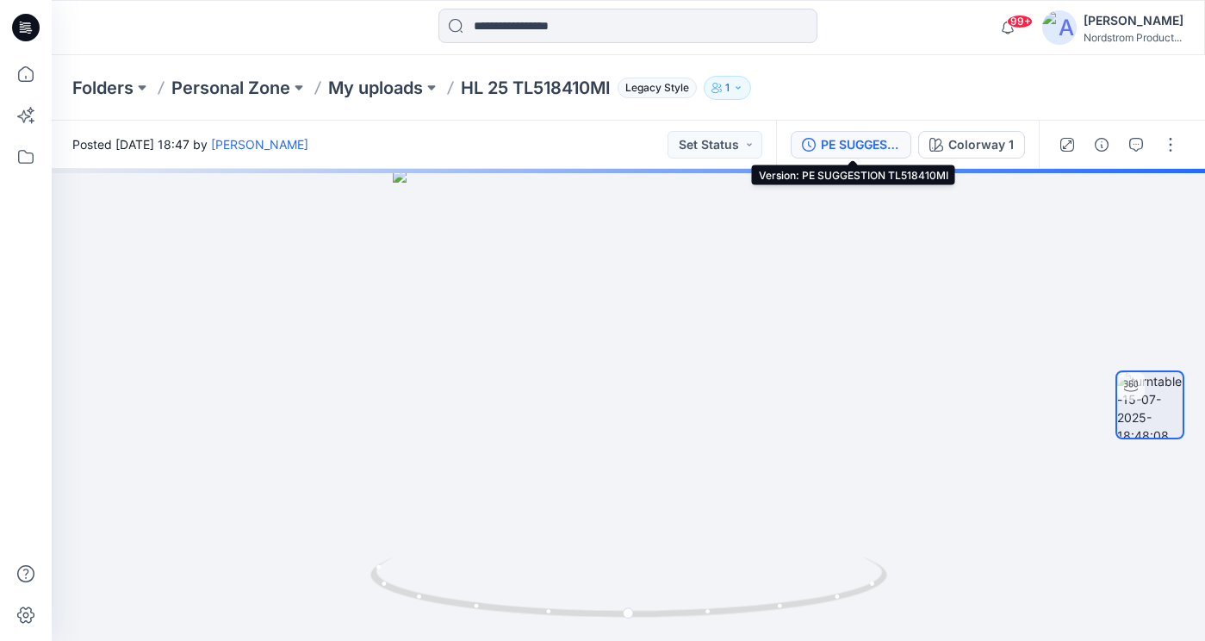
click at [860, 146] on div "PE SUGGESTION TL518410MI" at bounding box center [860, 144] width 79 height 19
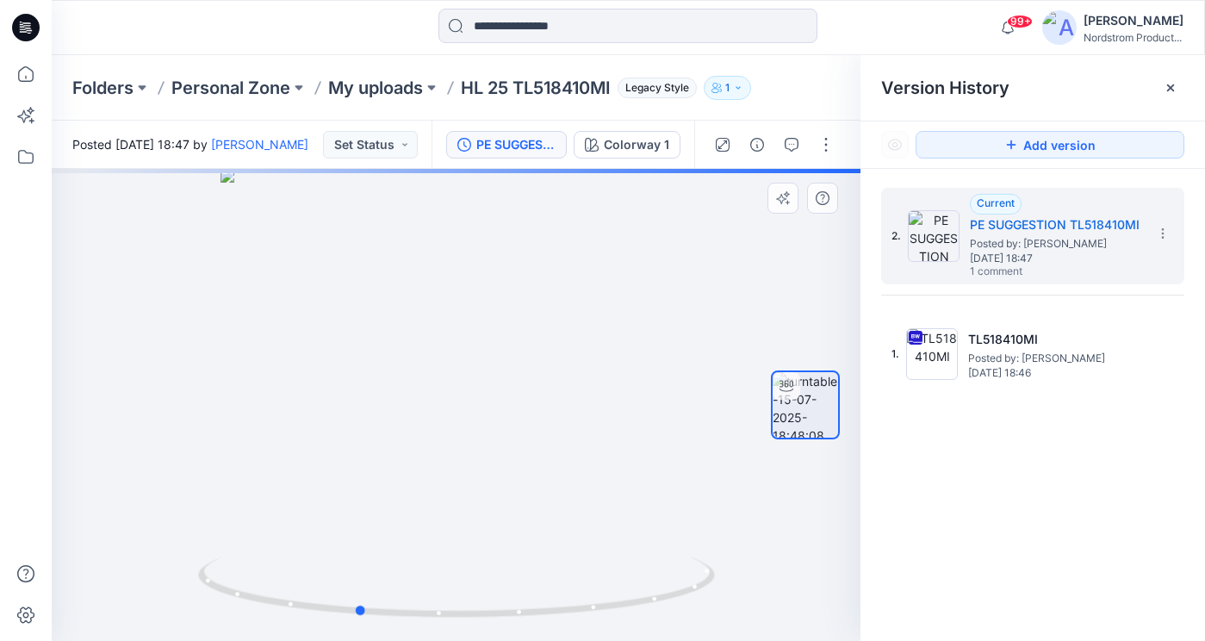
drag, startPoint x: 492, startPoint y: 383, endPoint x: 393, endPoint y: 384, distance: 99.0
click at [393, 384] on div at bounding box center [456, 405] width 809 height 472
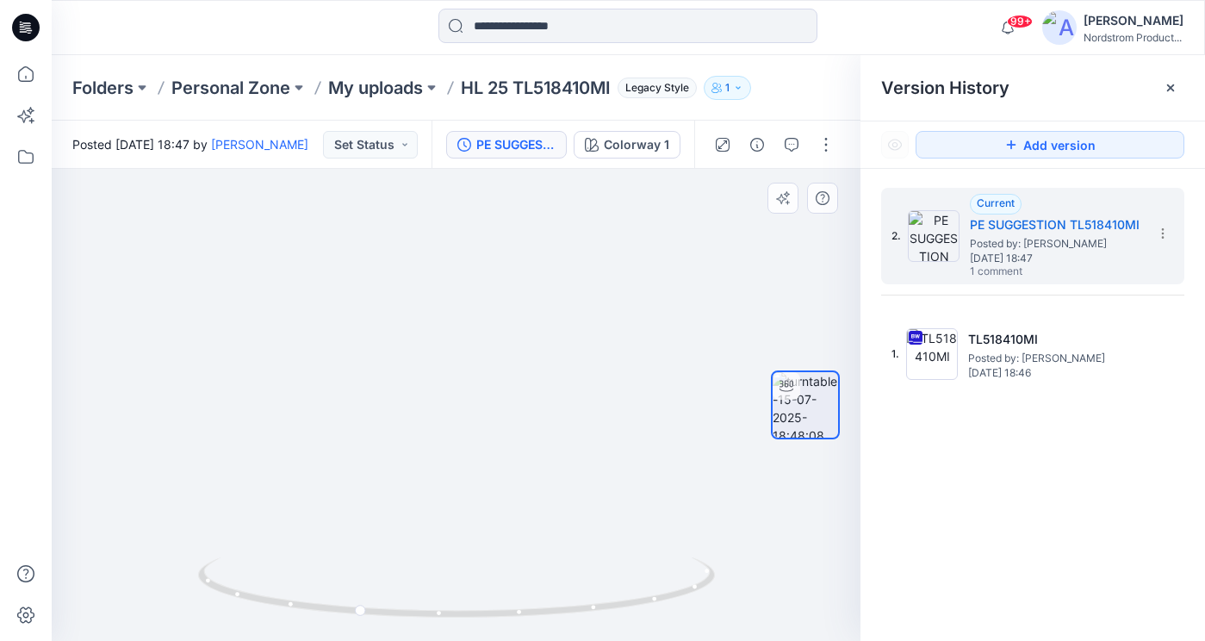
drag, startPoint x: 387, startPoint y: 243, endPoint x: 428, endPoint y: 445, distance: 206.4
click at [428, 445] on img at bounding box center [496, 204] width 1679 height 873
drag, startPoint x: 486, startPoint y: 266, endPoint x: 509, endPoint y: 375, distance: 111.8
click at [509, 375] on img at bounding box center [496, 204] width 1679 height 873
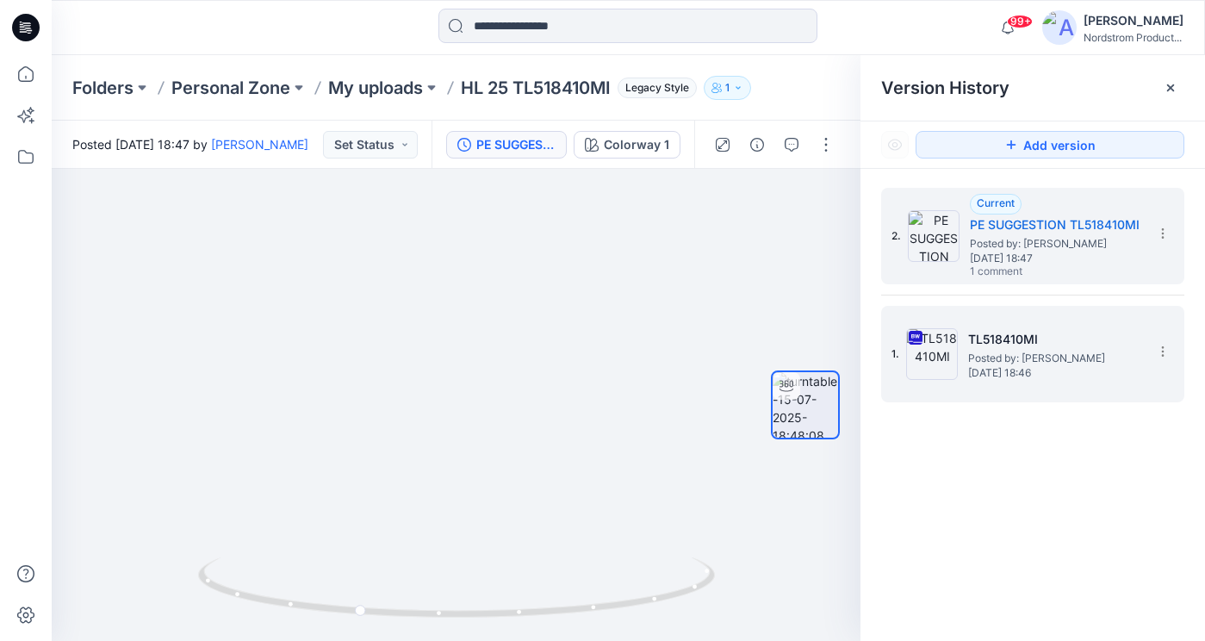
click at [1023, 363] on span "Posted by: [PERSON_NAME]" at bounding box center [1054, 358] width 172 height 17
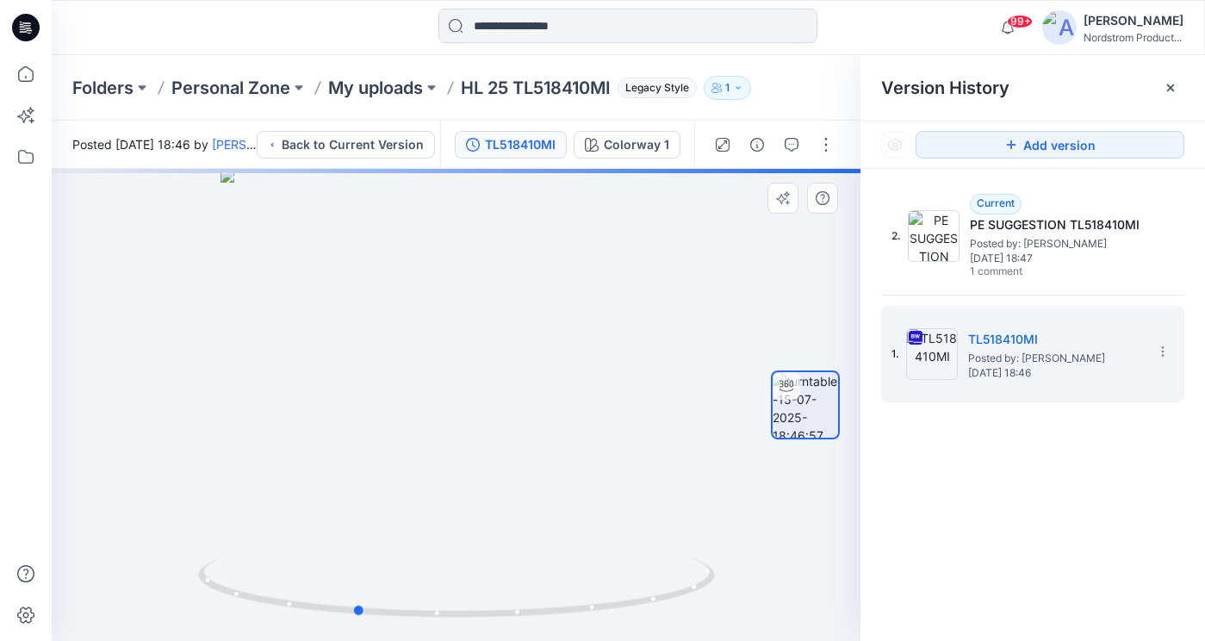
drag, startPoint x: 524, startPoint y: 338, endPoint x: 423, endPoint y: 341, distance: 100.8
click at [423, 341] on div at bounding box center [456, 405] width 809 height 472
drag, startPoint x: 390, startPoint y: 268, endPoint x: 433, endPoint y: 369, distance: 110.4
click at [425, 435] on img at bounding box center [490, 193] width 1679 height 896
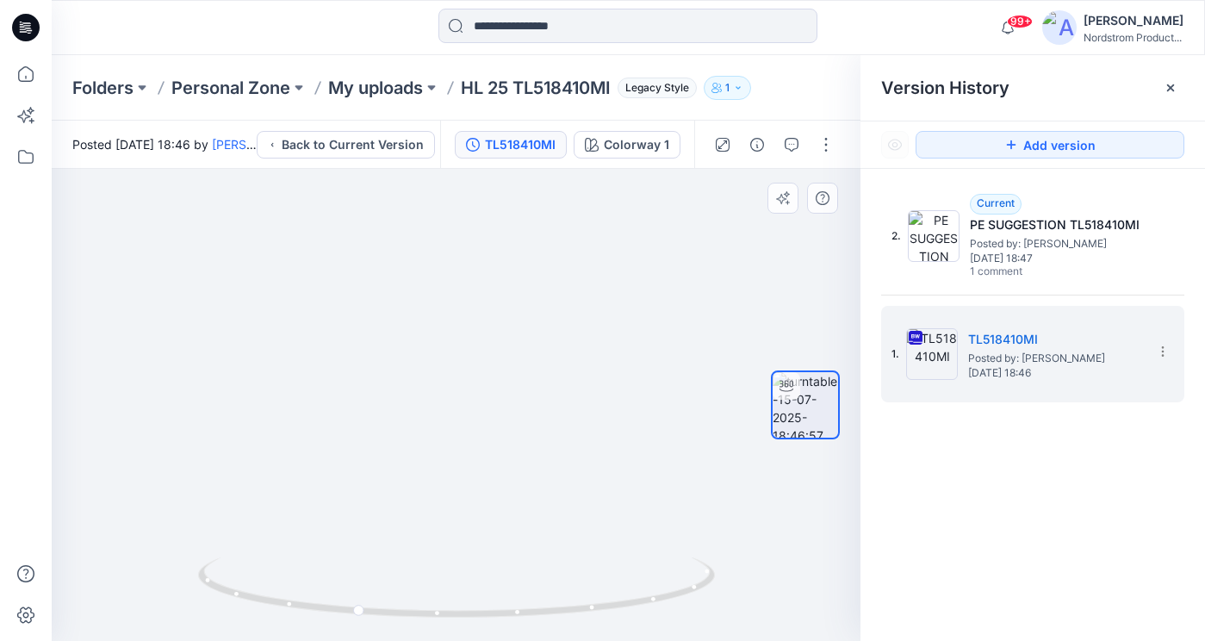
drag, startPoint x: 448, startPoint y: 314, endPoint x: 455, endPoint y: 394, distance: 80.4
click at [455, 394] on img at bounding box center [500, 243] width 1679 height 796
drag, startPoint x: 433, startPoint y: 404, endPoint x: 613, endPoint y: 397, distance: 180.1
click at [613, 397] on div at bounding box center [456, 405] width 809 height 472
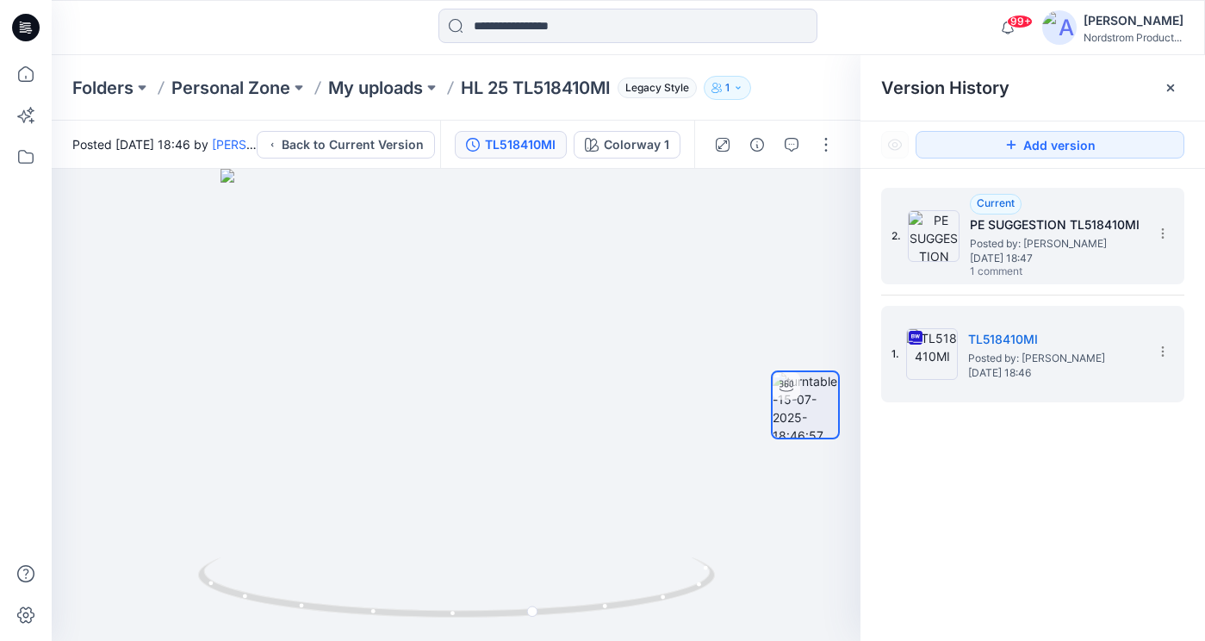
click at [1033, 248] on span "Posted by: [PERSON_NAME]" at bounding box center [1056, 243] width 172 height 17
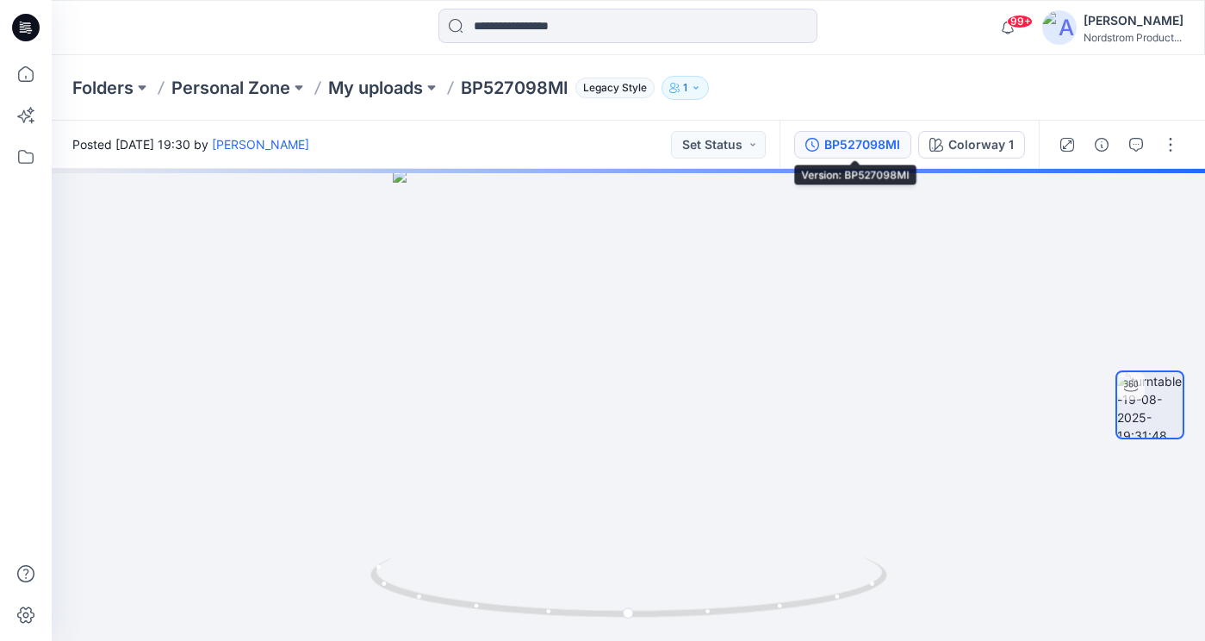
click at [825, 141] on button "BP527098MI" at bounding box center [852, 145] width 117 height 28
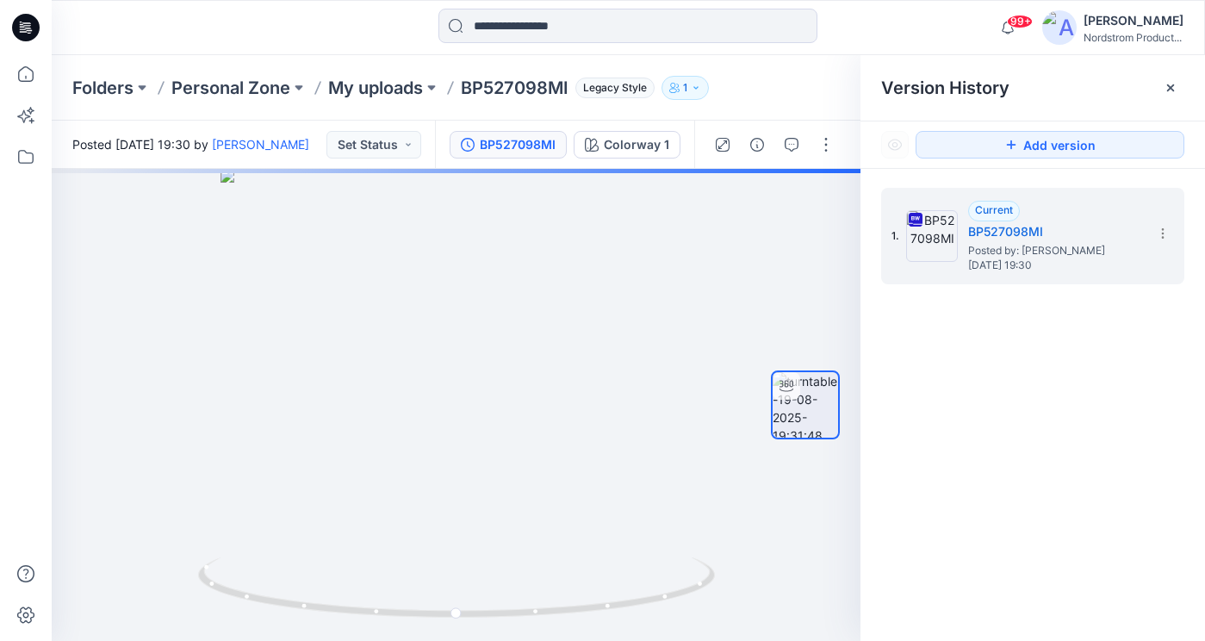
click at [767, 76] on div "Folders Personal Zone My uploads BP527098MI Legacy Style 1" at bounding box center [560, 88] width 977 height 24
click at [1171, 85] on icon at bounding box center [1170, 87] width 7 height 7
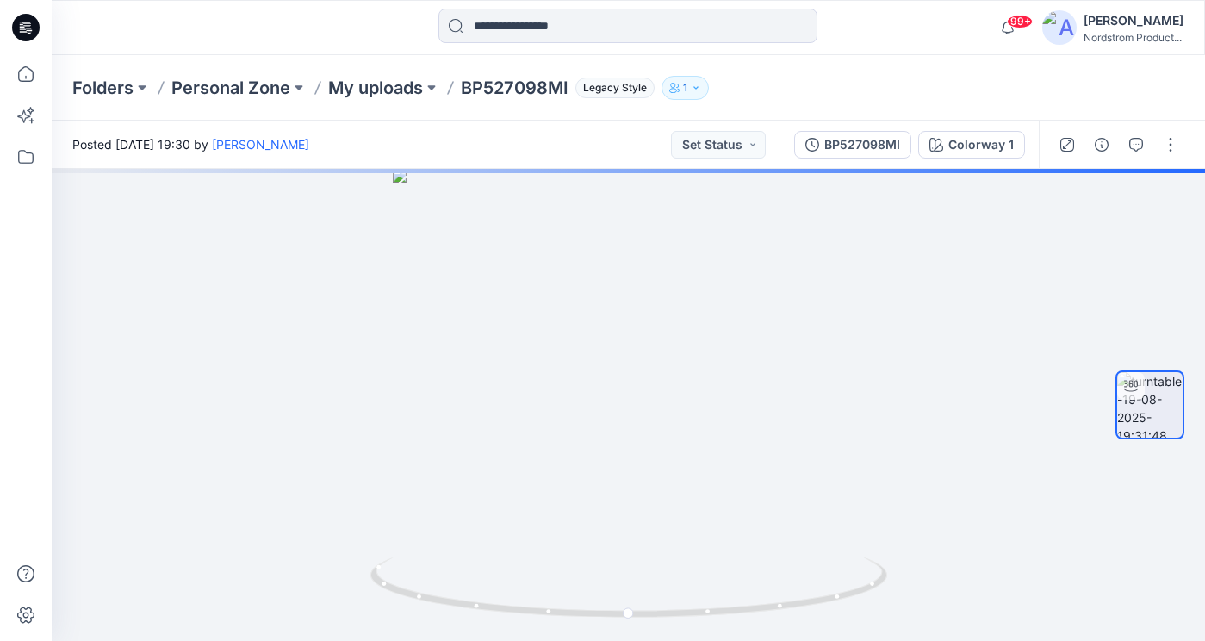
click at [1107, 26] on div "[PERSON_NAME]" at bounding box center [1133, 20] width 100 height 21
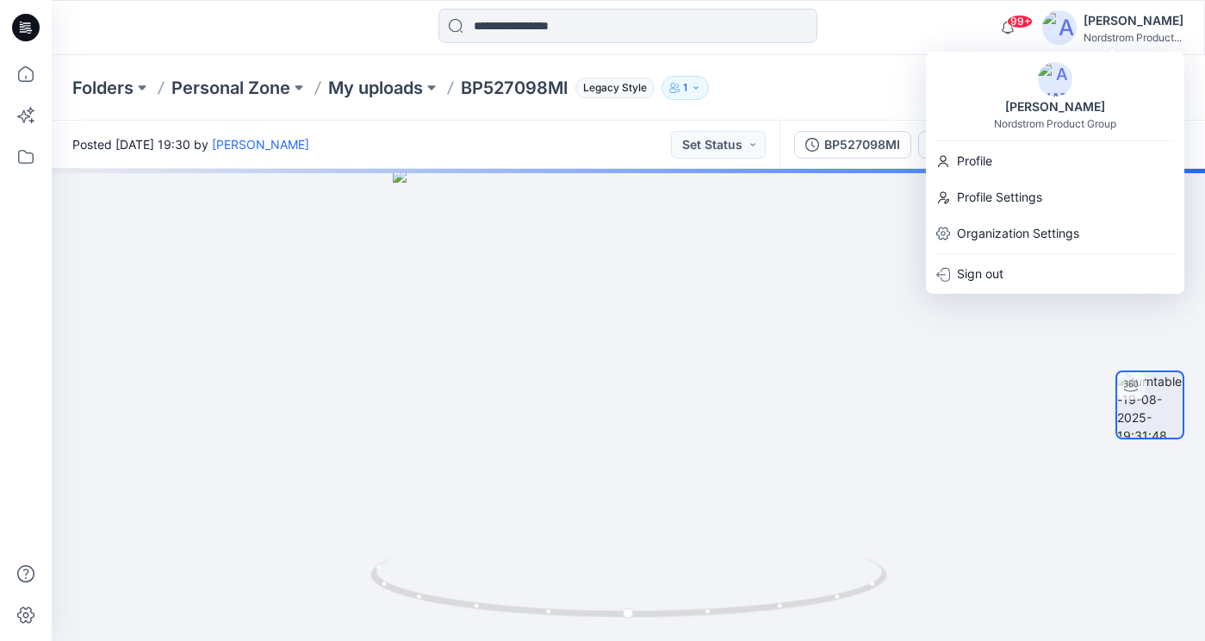
click at [856, 66] on div "Folders Personal Zone My uploads BP527098MI Legacy Style 1" at bounding box center [628, 87] width 1153 height 65
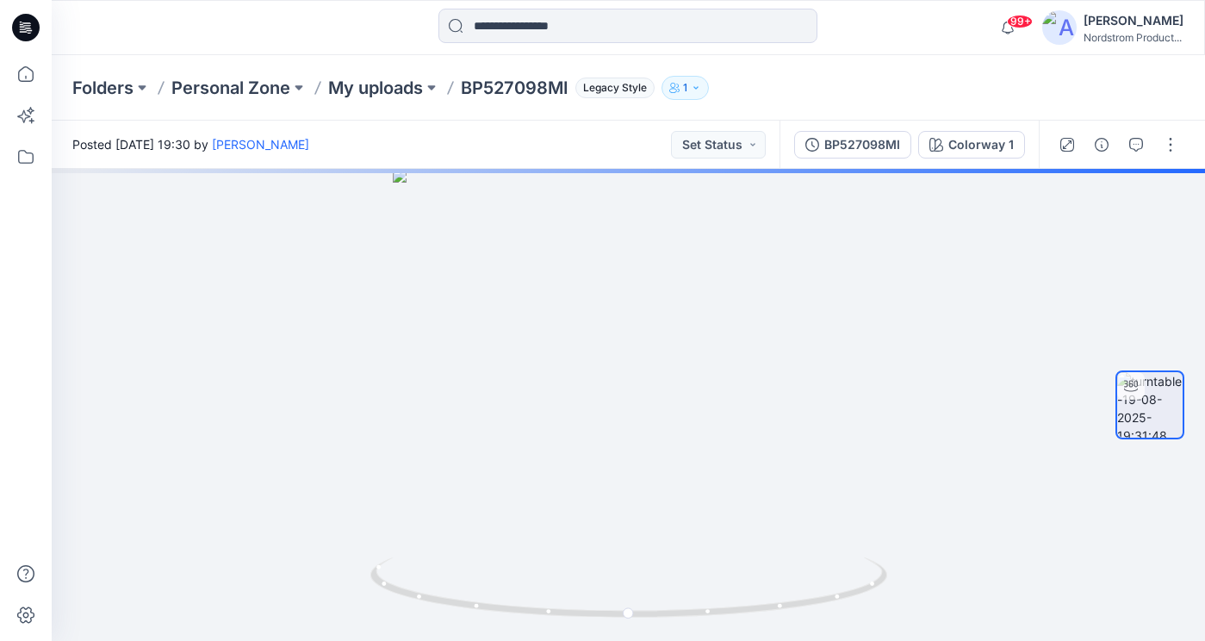
click at [1064, 31] on img at bounding box center [1059, 27] width 34 height 34
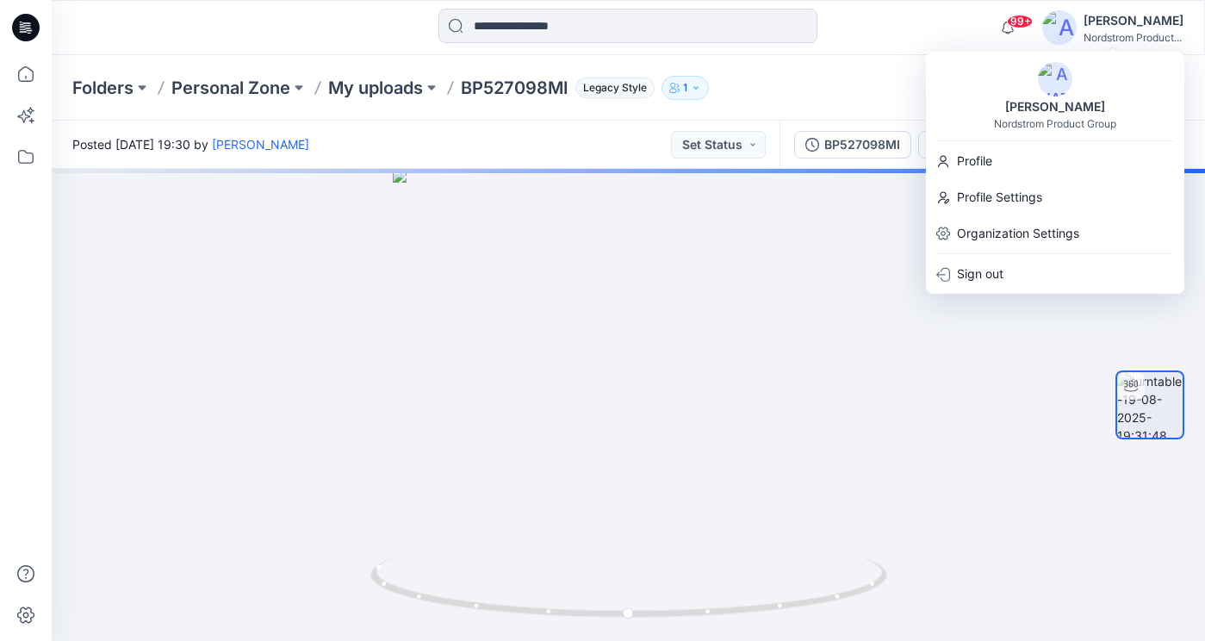
click at [884, 67] on div "Folders Personal Zone My uploads BP527098MI Legacy Style 1" at bounding box center [628, 87] width 1153 height 65
